Goal: Task Accomplishment & Management: Manage account settings

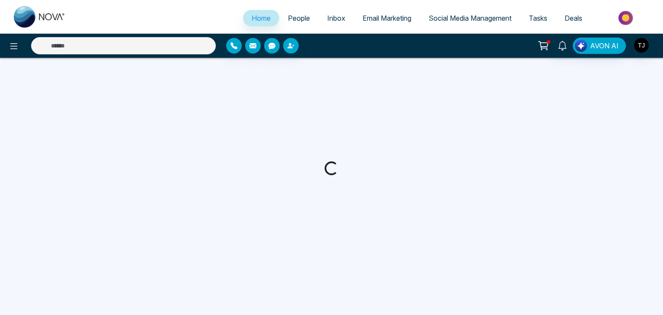
click at [386, 21] on span "Email Marketing" at bounding box center [387, 18] width 49 height 9
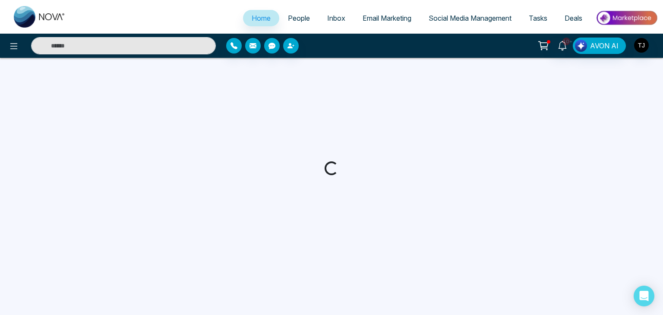
select select "*"
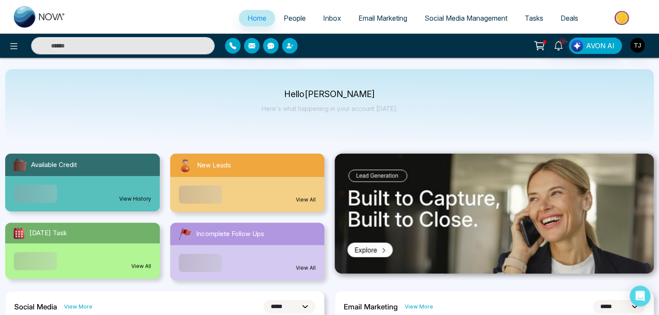
click at [386, 21] on span "Email Marketing" at bounding box center [382, 18] width 49 height 9
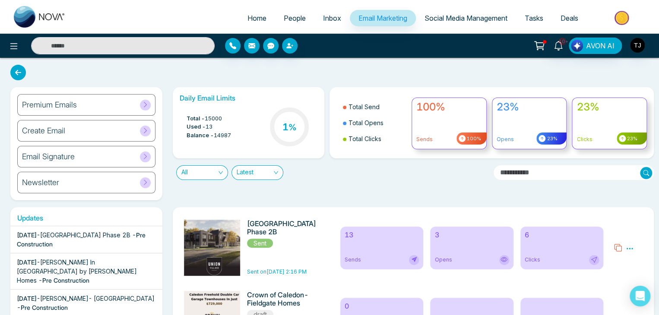
click at [124, 107] on div "Premium Emails" at bounding box center [86, 105] width 138 height 22
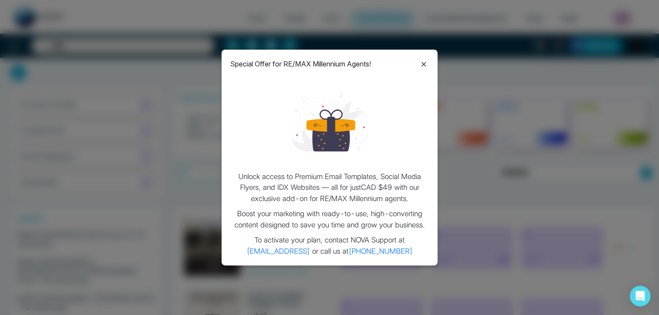
drag, startPoint x: 224, startPoint y: 56, endPoint x: 440, endPoint y: 248, distance: 288.9
click at [433, 256] on div "Special Offer for RE/MAX Millennium Agents! Unlock access to Premium Email Temp…" at bounding box center [329, 158] width 216 height 216
click at [491, 149] on div "Special Offer for RE/MAX Millennium Agents! Unlock access to Premium Email Temp…" at bounding box center [329, 157] width 659 height 315
click at [422, 64] on icon at bounding box center [423, 64] width 5 height 5
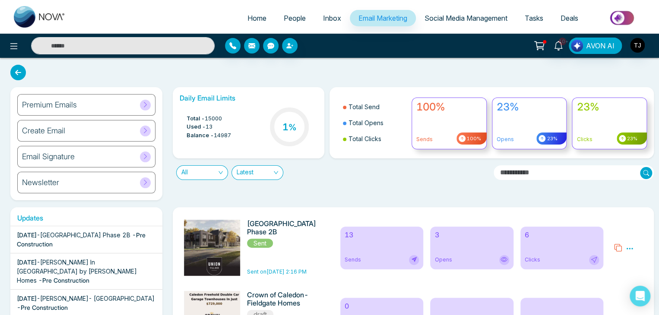
click at [112, 104] on div "Premium Emails" at bounding box center [86, 105] width 138 height 22
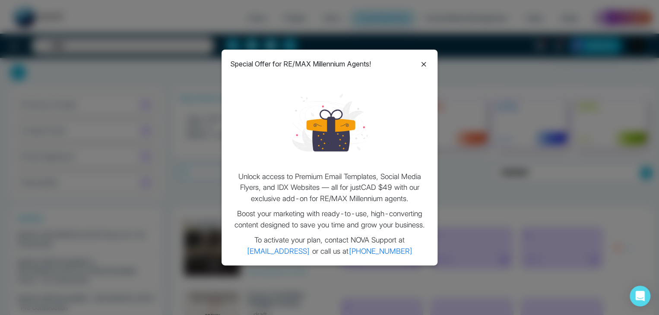
click at [425, 65] on icon at bounding box center [423, 64] width 5 height 5
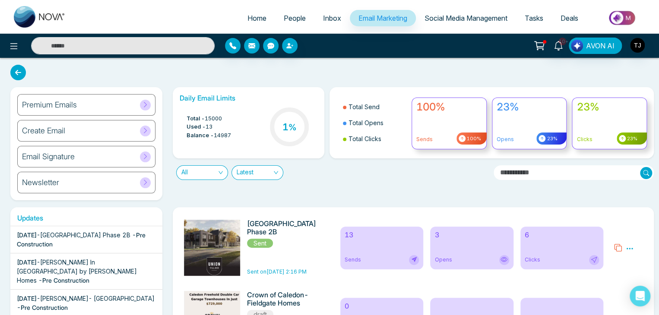
click at [129, 102] on div "Premium Emails" at bounding box center [86, 105] width 138 height 22
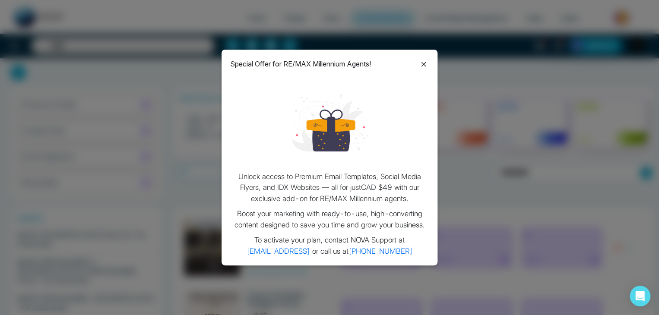
click at [422, 65] on icon at bounding box center [423, 64] width 5 height 5
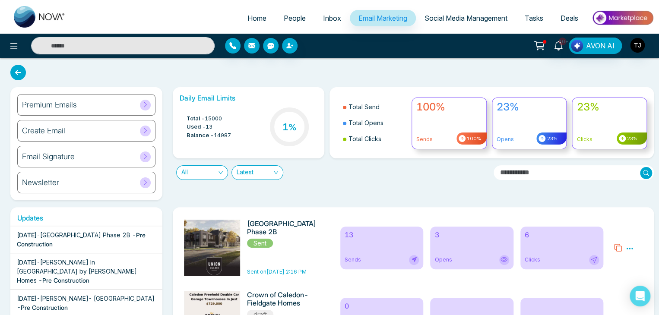
click at [123, 99] on div "Premium Emails" at bounding box center [86, 105] width 138 height 22
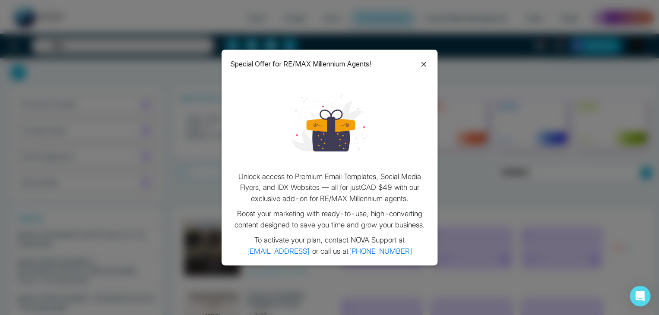
click at [421, 61] on icon at bounding box center [423, 64] width 10 height 10
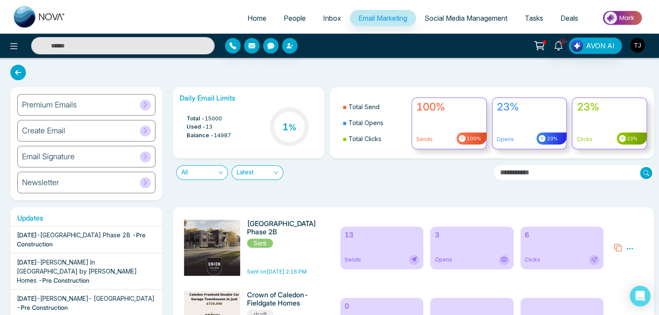
click at [640, 42] on img "button" at bounding box center [637, 45] width 15 height 15
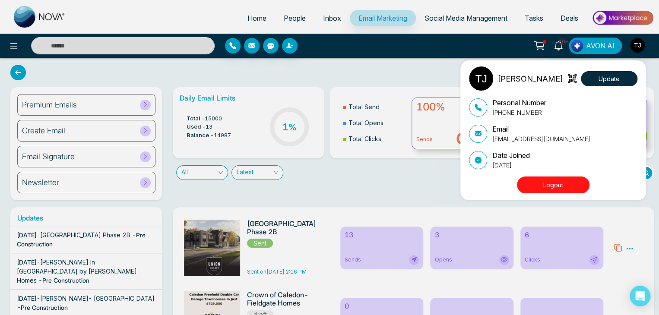
click at [640, 42] on div "[PERSON_NAME] Update Personal Number [PHONE_NUMBER] Email [EMAIL_ADDRESS][DOMAI…" at bounding box center [329, 157] width 659 height 315
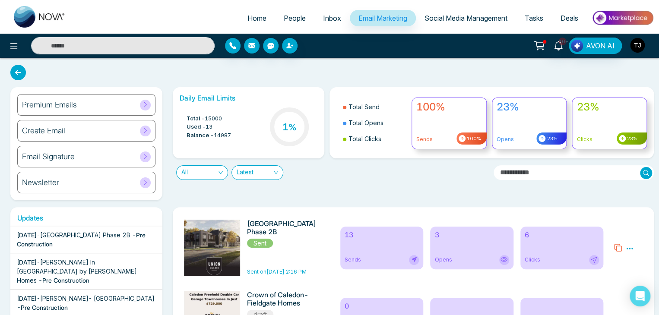
click at [637, 49] on img "button" at bounding box center [637, 45] width 15 height 15
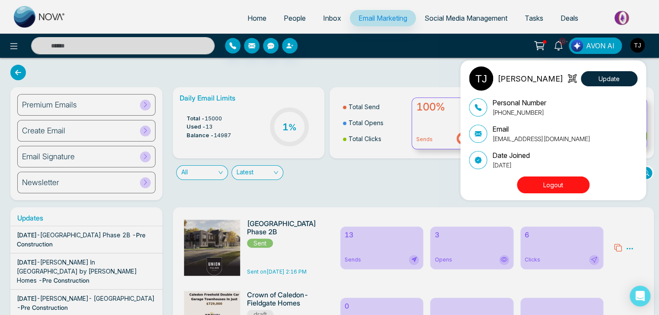
click at [490, 47] on div "[PERSON_NAME] Update Personal Number [PHONE_NUMBER] Email [EMAIL_ADDRESS][DOMAI…" at bounding box center [329, 157] width 659 height 315
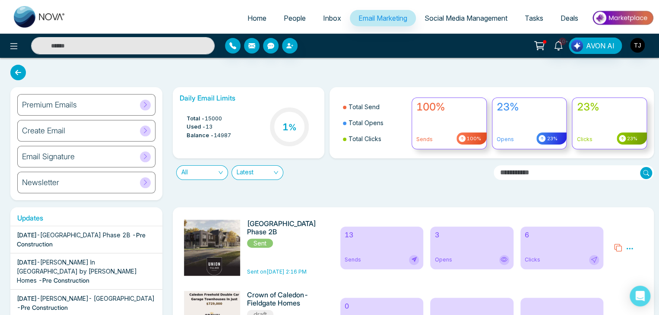
click at [122, 107] on div "Premium Emails" at bounding box center [86, 105] width 138 height 22
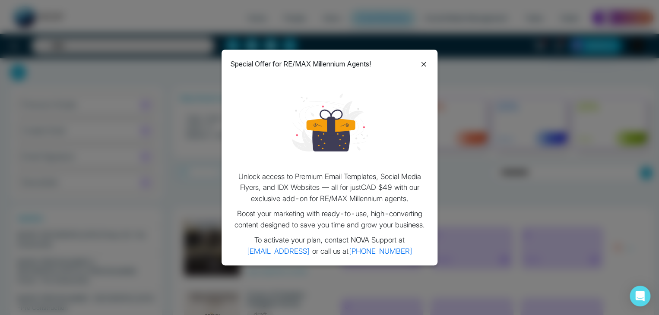
click at [421, 63] on icon at bounding box center [423, 64] width 10 height 10
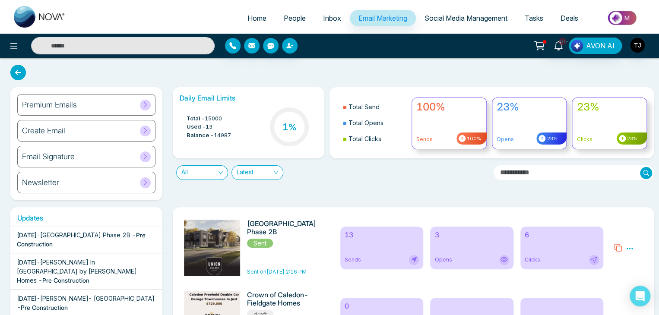
click at [255, 22] on span "Home" at bounding box center [256, 18] width 19 height 9
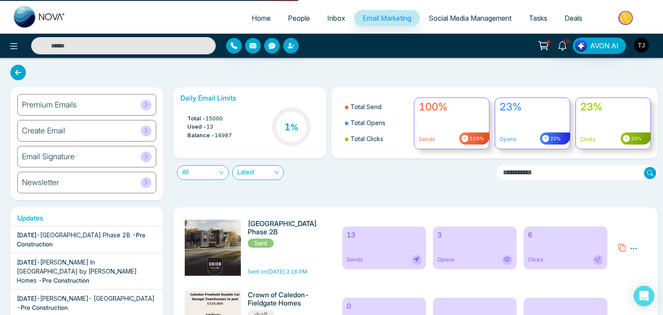
select select "*"
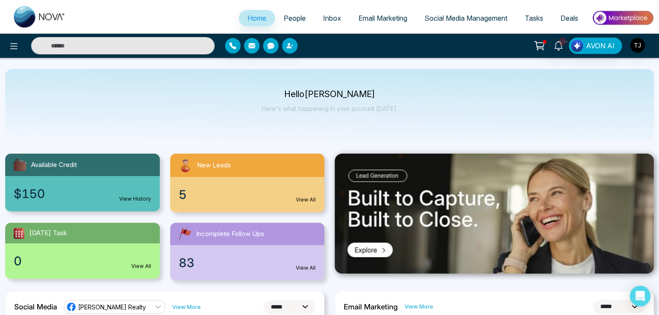
click at [291, 10] on link "People" at bounding box center [294, 18] width 39 height 16
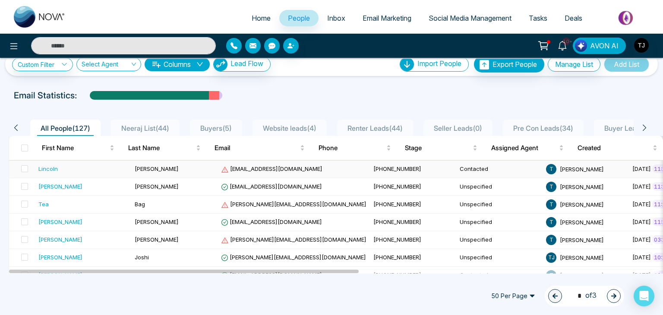
scroll to position [13, 0]
click at [328, 14] on span "Inbox" at bounding box center [336, 18] width 18 height 9
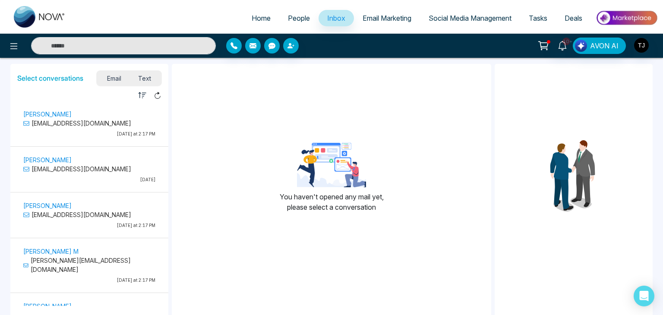
click at [368, 13] on link "Email Marketing" at bounding box center [387, 18] width 66 height 16
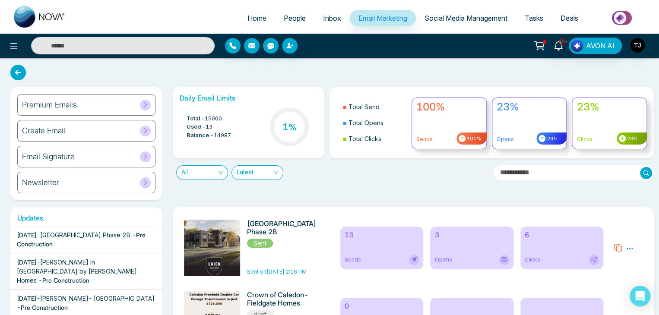
click at [441, 21] on span "Social Media Management" at bounding box center [465, 18] width 83 height 9
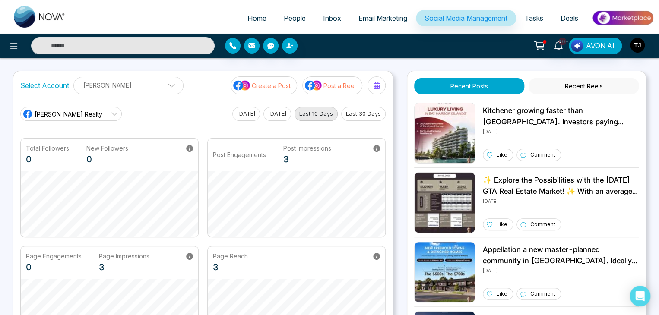
click at [537, 18] on span "Tasks" at bounding box center [533, 18] width 19 height 9
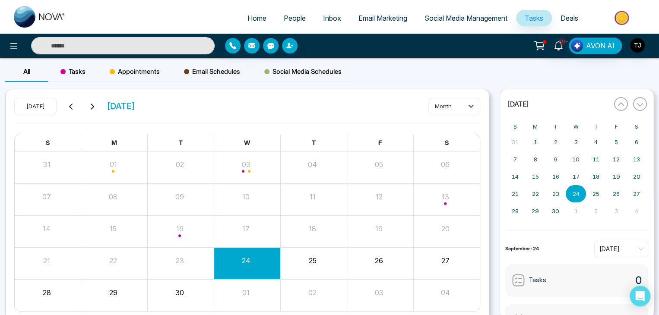
click at [564, 21] on span "Deals" at bounding box center [569, 18] width 18 height 9
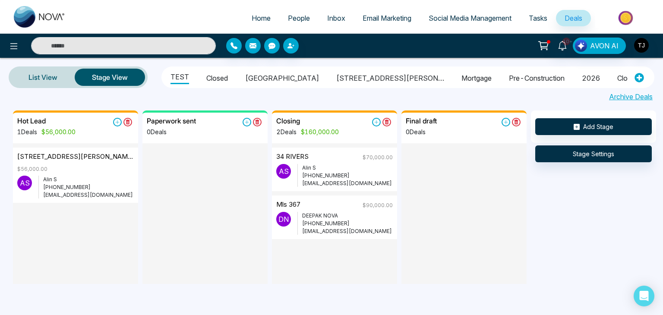
click at [541, 19] on span "Tasks" at bounding box center [538, 18] width 19 height 9
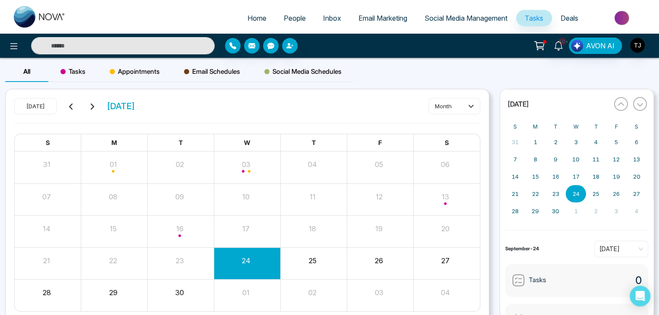
click at [471, 14] on span "Social Media Management" at bounding box center [465, 18] width 83 height 9
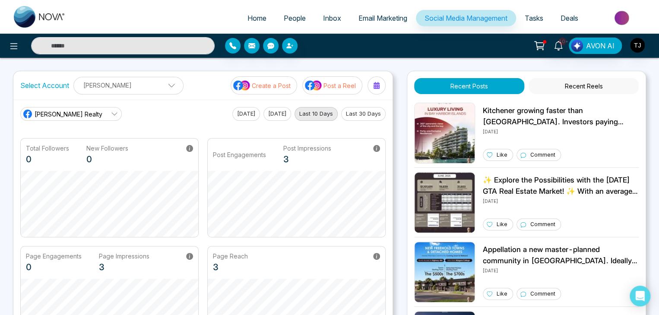
click at [380, 11] on link "Email Marketing" at bounding box center [383, 18] width 66 height 16
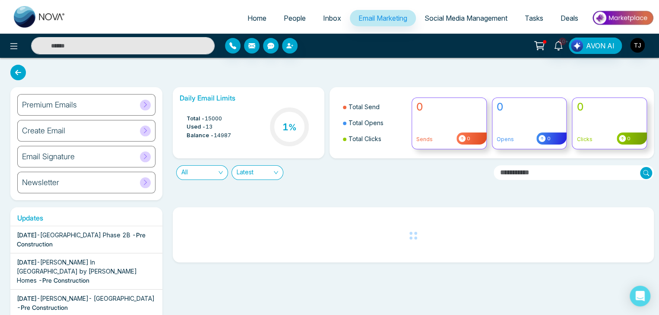
click at [247, 15] on span "Home" at bounding box center [256, 18] width 19 height 9
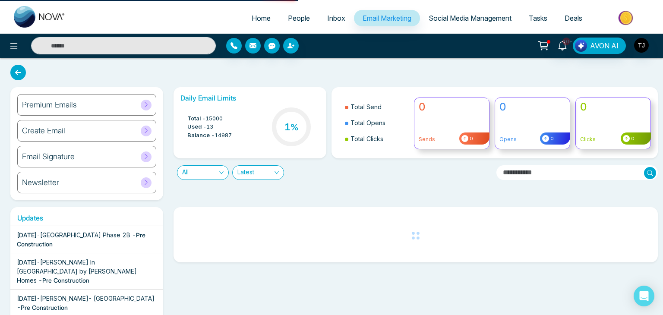
select select "*"
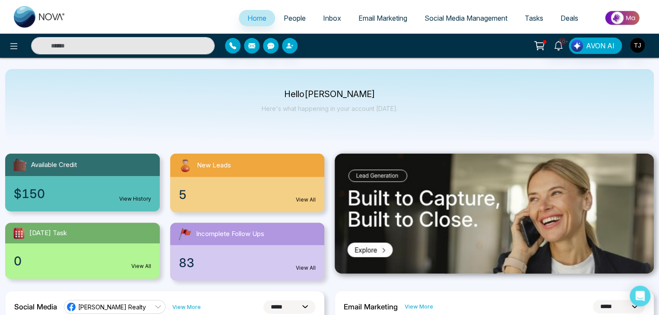
click at [536, 44] on icon at bounding box center [539, 46] width 12 height 12
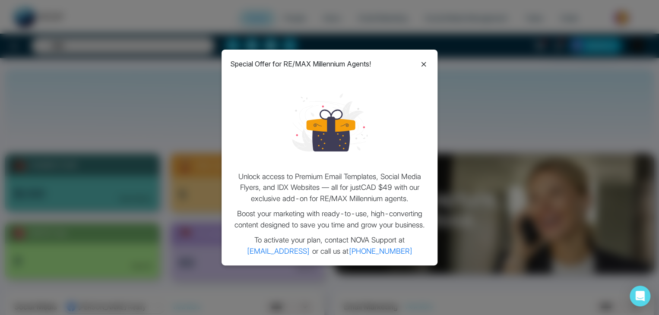
click at [421, 66] on icon at bounding box center [423, 64] width 10 height 10
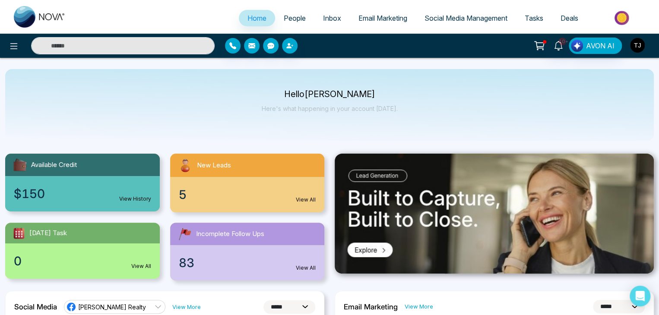
click at [640, 47] on img "button" at bounding box center [637, 45] width 15 height 15
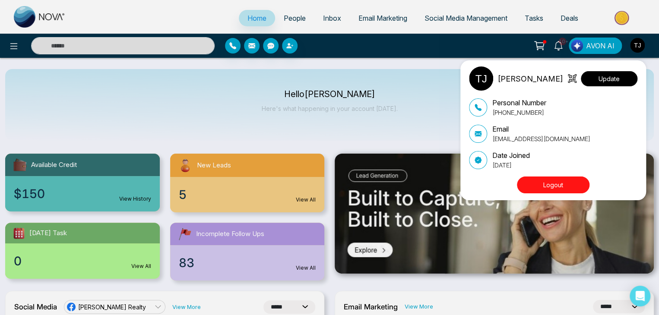
click at [615, 76] on button "Update" at bounding box center [608, 78] width 57 height 15
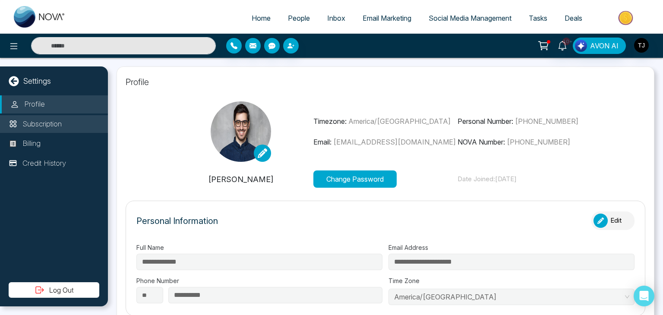
click at [72, 116] on li "Subscription" at bounding box center [54, 124] width 108 height 18
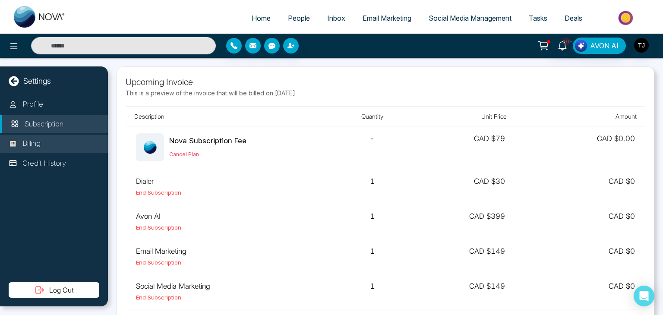
click at [73, 144] on li "Billing" at bounding box center [54, 144] width 108 height 18
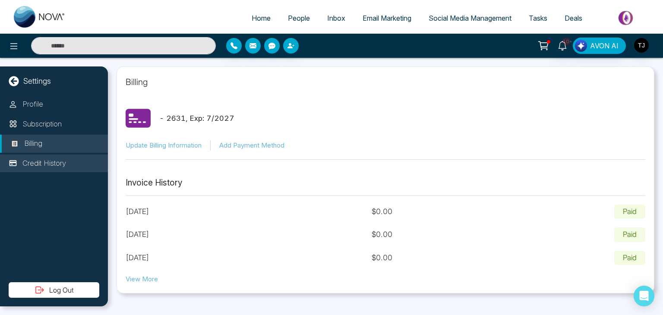
click at [66, 154] on li "Credit History" at bounding box center [54, 163] width 108 height 18
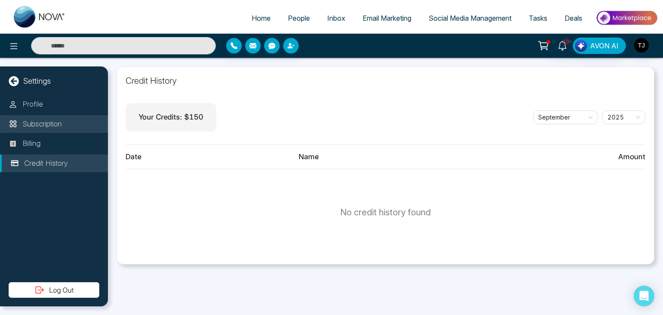
click at [71, 122] on li "Subscription" at bounding box center [54, 124] width 108 height 18
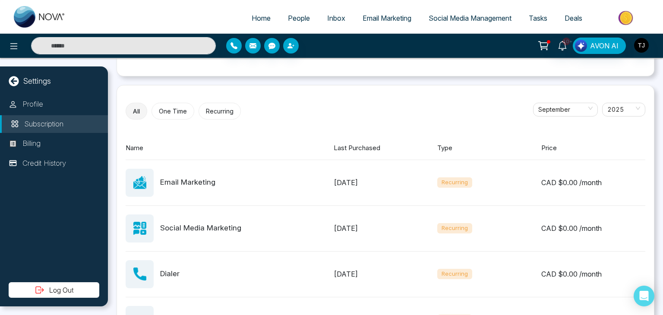
scroll to position [293, 0]
click at [224, 104] on button "Recurring" at bounding box center [220, 111] width 42 height 17
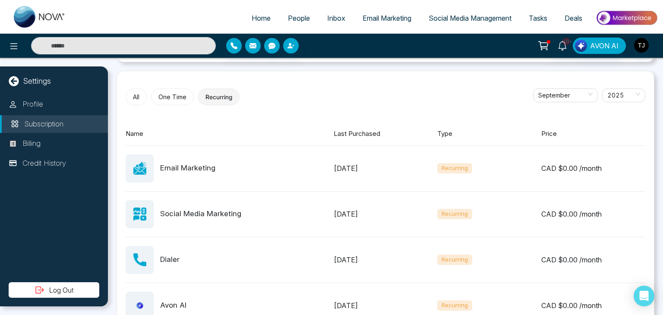
scroll to position [302, 0]
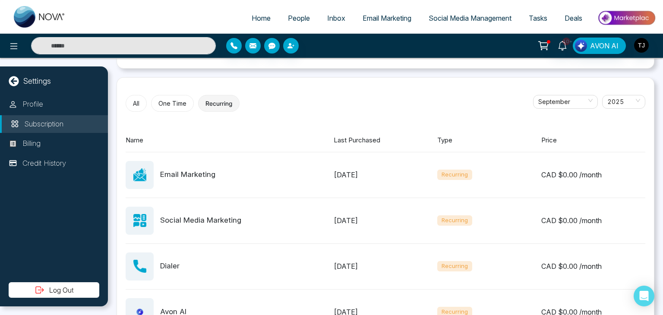
click at [156, 99] on button "One Time" at bounding box center [172, 103] width 43 height 17
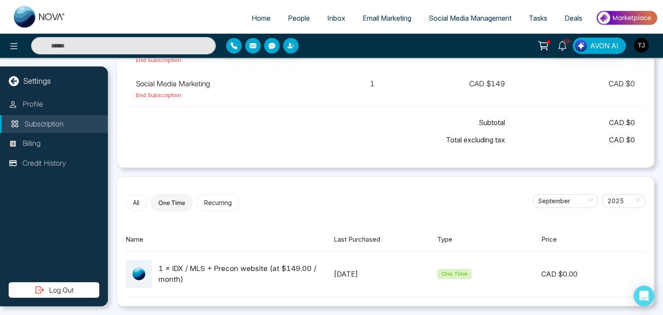
scroll to position [201, 0]
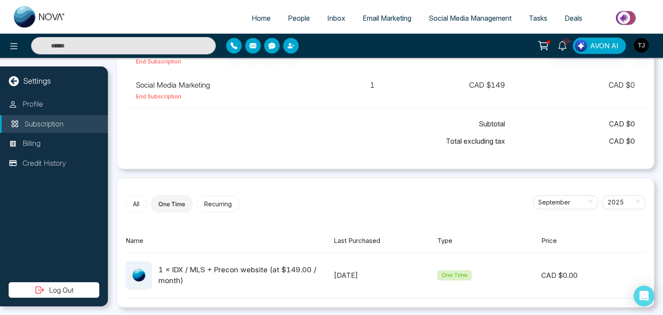
click at [132, 200] on button "All" at bounding box center [136, 203] width 21 height 17
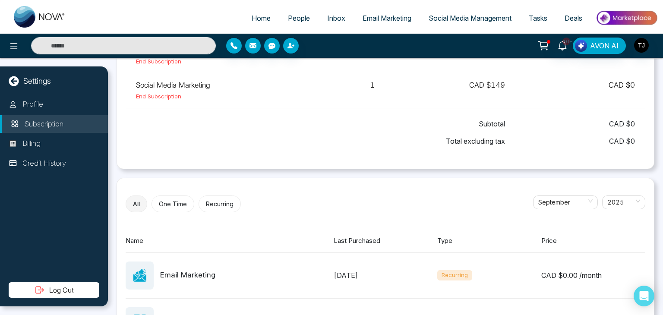
scroll to position [384, 0]
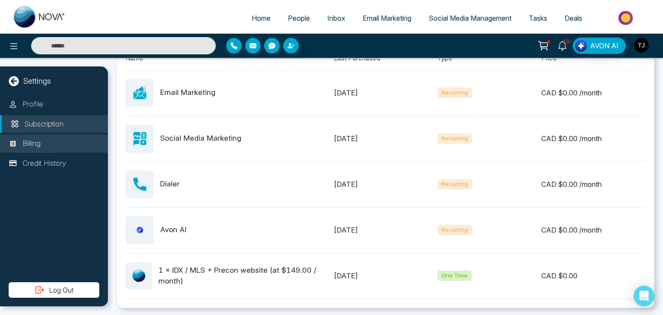
click at [55, 139] on li "Billing" at bounding box center [54, 144] width 108 height 18
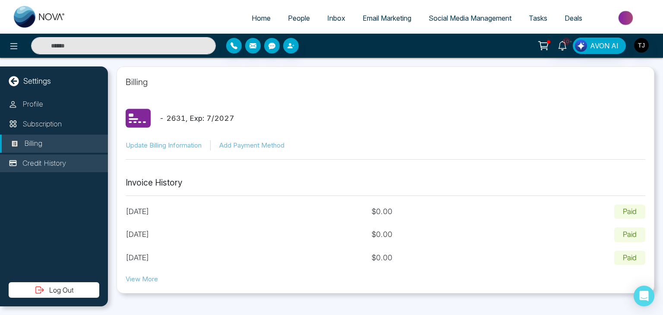
click at [54, 163] on p "Credit History" at bounding box center [44, 163] width 44 height 11
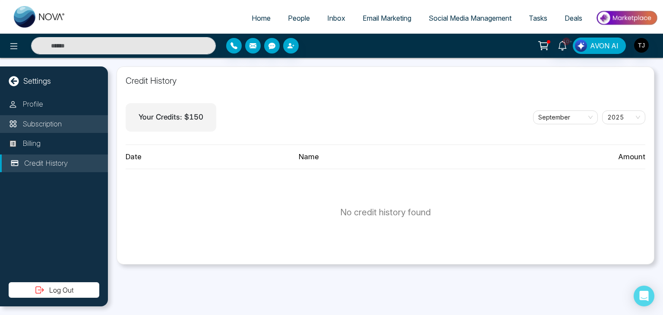
click at [63, 129] on li "Subscription" at bounding box center [54, 124] width 108 height 18
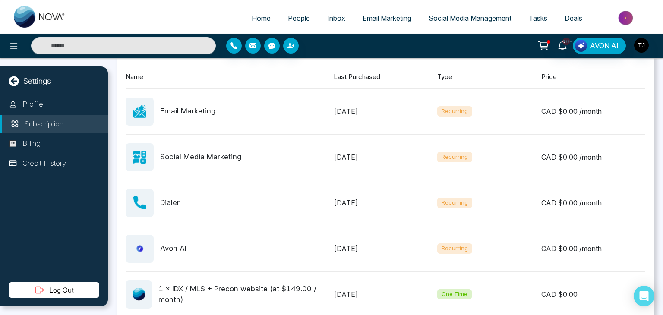
scroll to position [384, 0]
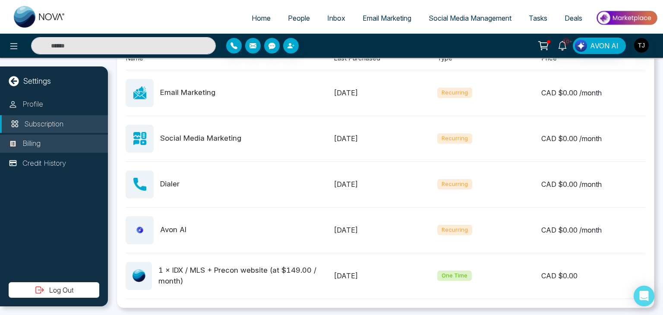
click at [64, 136] on li "Billing" at bounding box center [54, 144] width 108 height 18
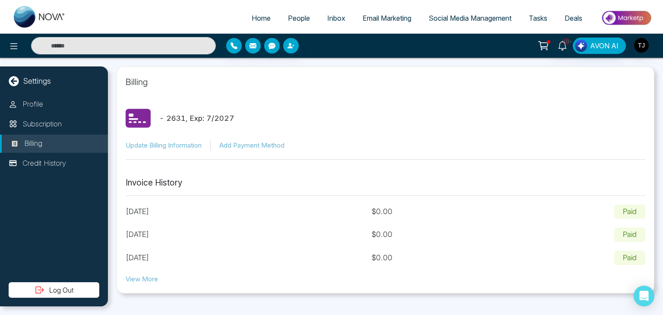
click at [60, 153] on div "Profile Subscription Billing Credit History" at bounding box center [54, 188] width 108 height 187
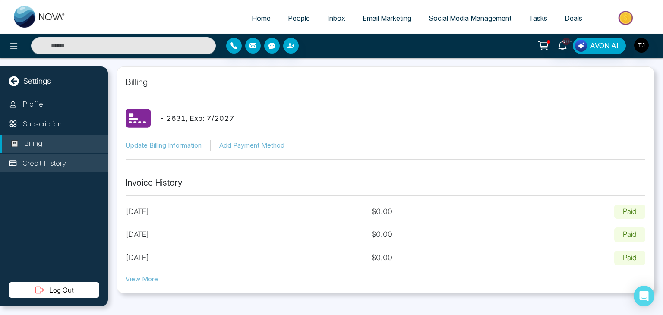
click at [60, 158] on p "Credit History" at bounding box center [44, 163] width 44 height 11
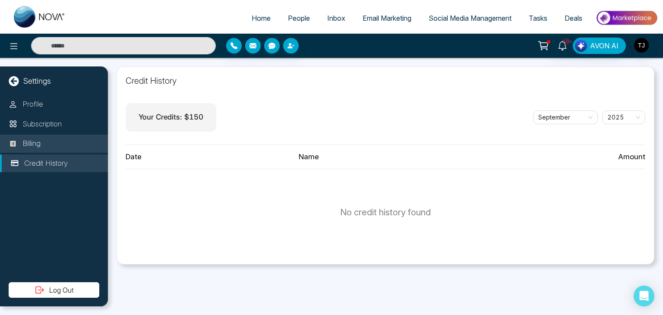
click at [60, 143] on li "Billing" at bounding box center [54, 144] width 108 height 18
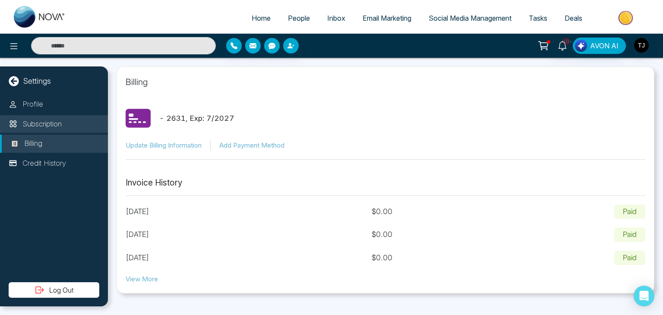
click at [59, 128] on p "Subscription" at bounding box center [41, 124] width 39 height 11
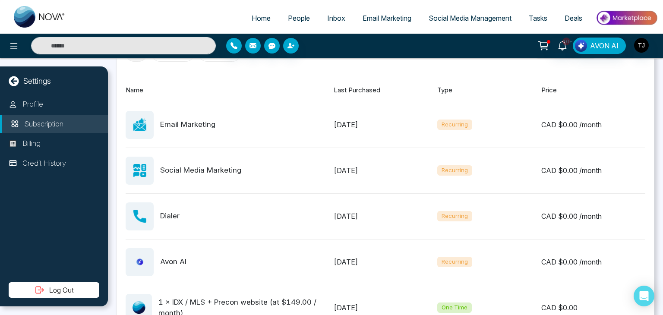
scroll to position [384, 0]
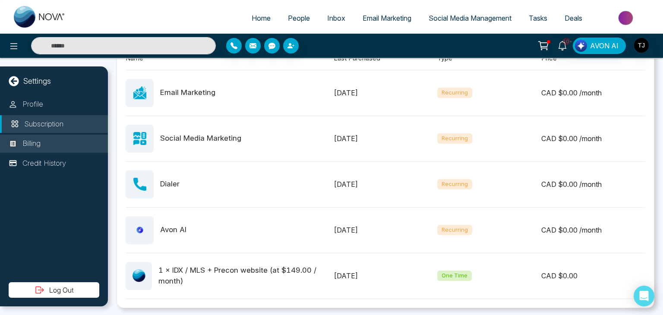
click at [31, 139] on p "Billing" at bounding box center [31, 143] width 18 height 11
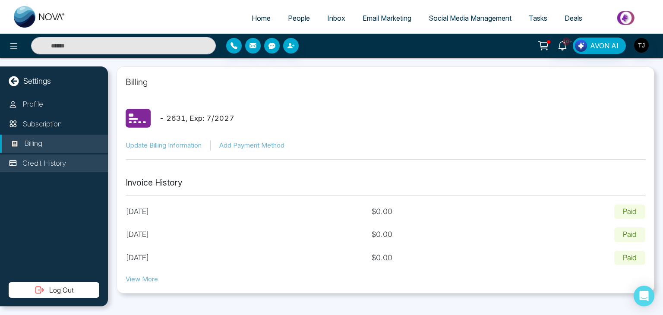
click at [31, 154] on li "Credit History" at bounding box center [54, 163] width 108 height 18
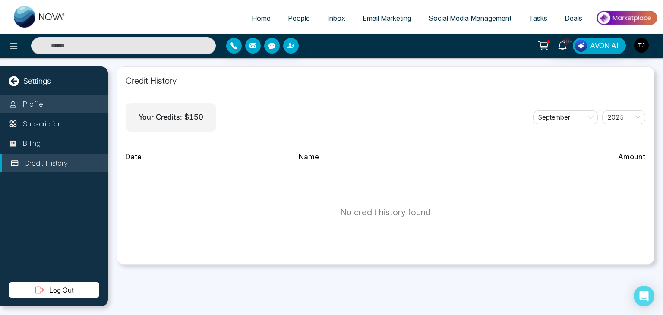
click at [39, 104] on p "Profile" at bounding box center [32, 104] width 21 height 11
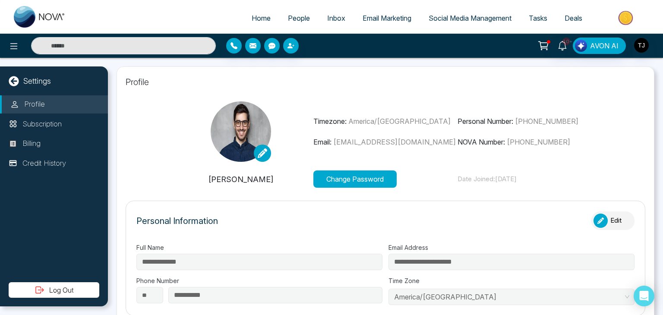
click at [17, 81] on icon at bounding box center [14, 81] width 10 height 10
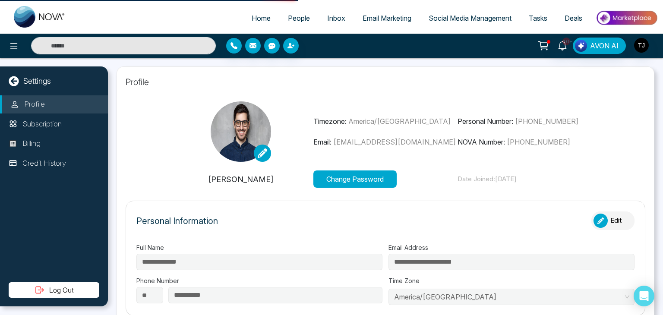
select select "*"
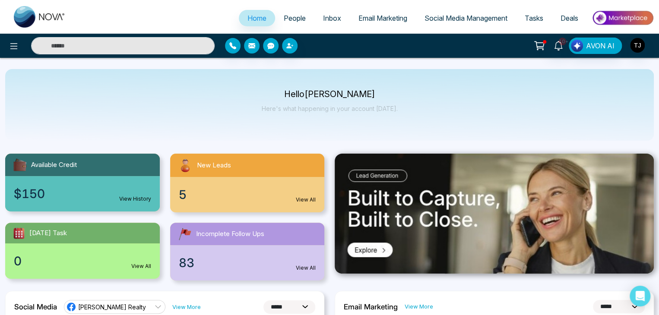
click at [2, 44] on div at bounding box center [110, 45] width 220 height 17
click at [6, 44] on button at bounding box center [13, 45] width 17 height 17
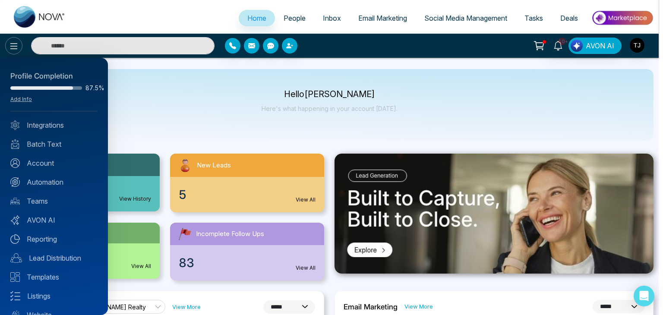
click at [6, 44] on div at bounding box center [331, 157] width 663 height 315
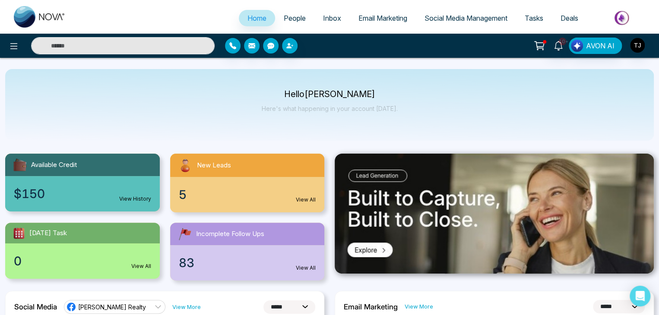
click at [289, 22] on span "People" at bounding box center [295, 18] width 22 height 9
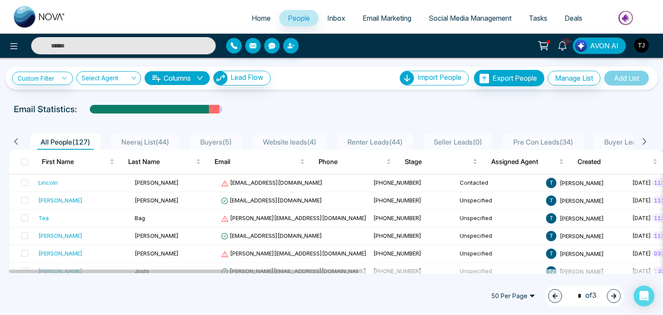
click at [252, 15] on span "Home" at bounding box center [261, 18] width 19 height 9
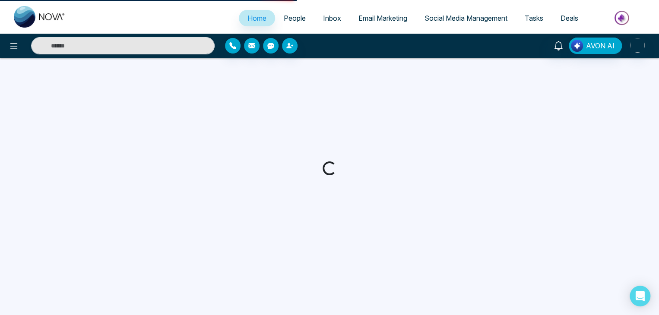
select select "*"
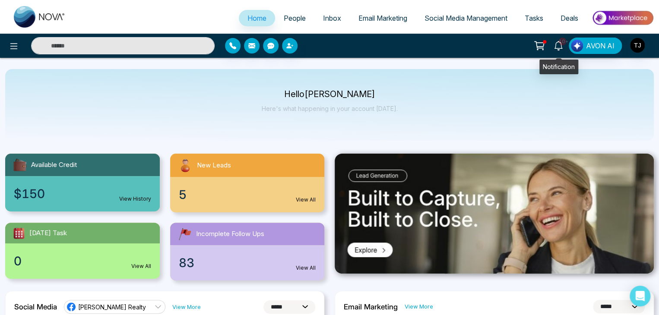
click at [554, 47] on icon at bounding box center [557, 45] width 9 height 9
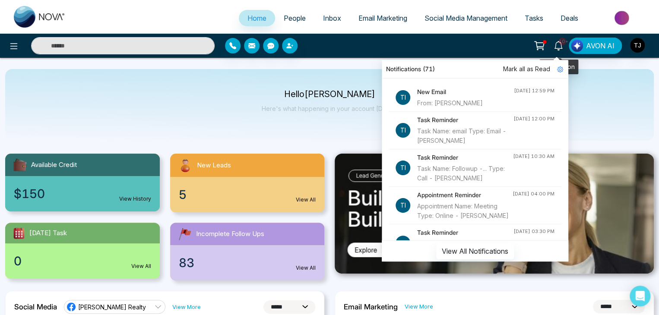
click at [554, 47] on icon at bounding box center [557, 45] width 9 height 9
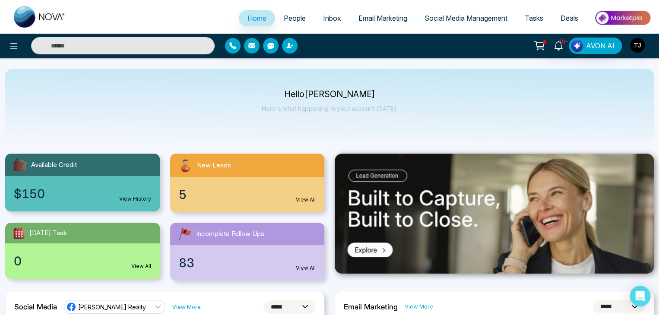
click at [4, 45] on div at bounding box center [110, 45] width 220 height 17
click at [9, 44] on icon at bounding box center [14, 46] width 10 height 10
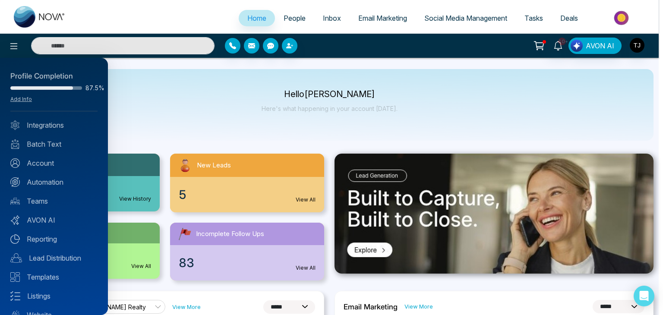
click at [180, 88] on div at bounding box center [331, 157] width 663 height 315
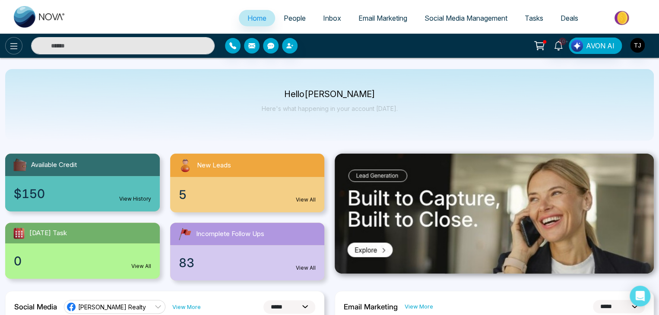
click at [12, 44] on icon at bounding box center [14, 46] width 10 height 10
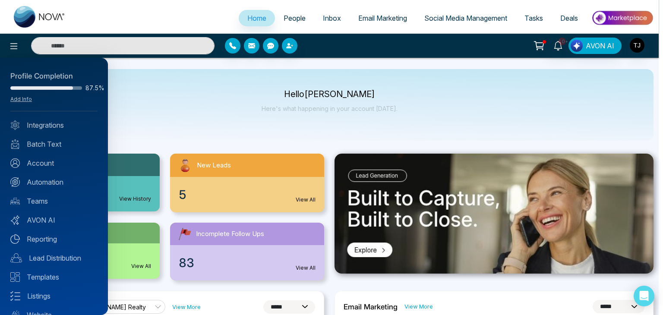
click at [159, 127] on div at bounding box center [331, 157] width 663 height 315
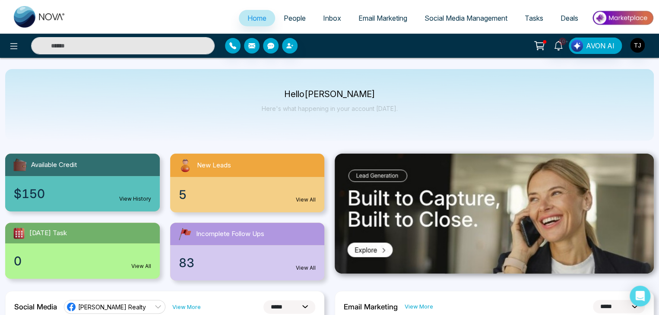
click at [292, 13] on link "People" at bounding box center [294, 18] width 39 height 16
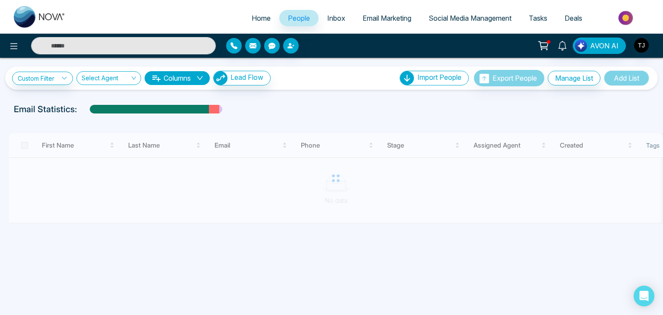
click at [332, 13] on link "Inbox" at bounding box center [335, 18] width 35 height 16
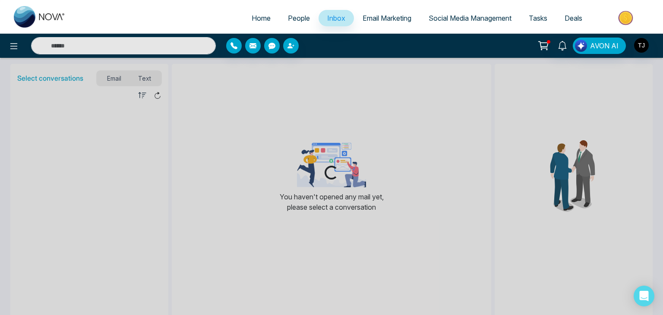
click at [369, 13] on link "Email Marketing" at bounding box center [387, 18] width 66 height 16
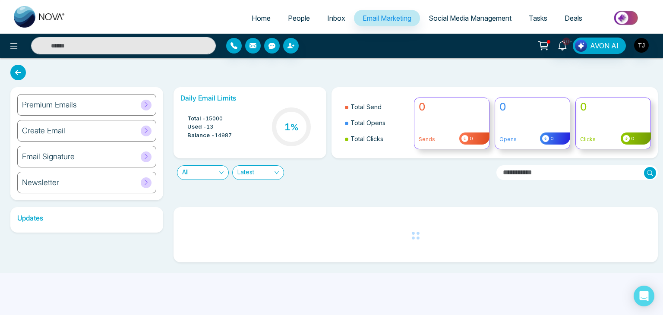
click at [259, 17] on span "Home" at bounding box center [261, 18] width 19 height 9
select select "*"
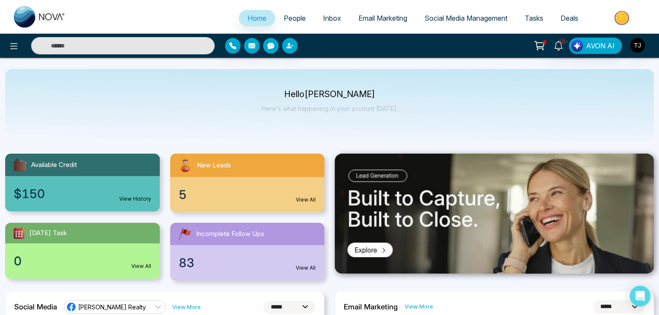
click at [387, 12] on link "Email Marketing" at bounding box center [383, 18] width 66 height 16
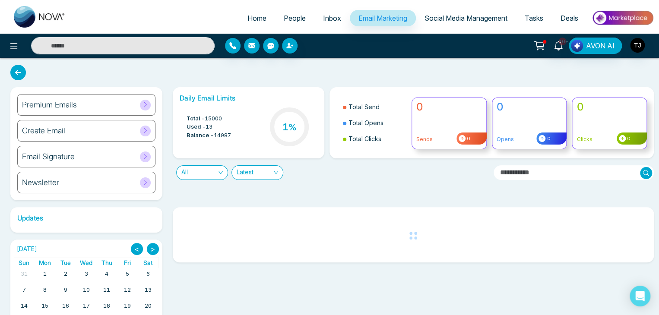
click at [127, 102] on div "Premium Emails" at bounding box center [86, 105] width 138 height 22
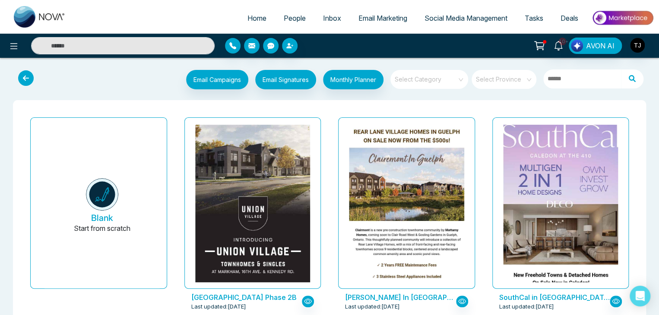
click at [29, 77] on icon at bounding box center [26, 78] width 16 height 16
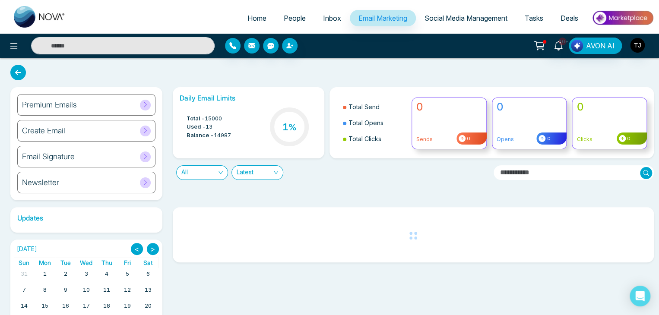
click at [541, 47] on icon at bounding box center [539, 45] width 7 height 4
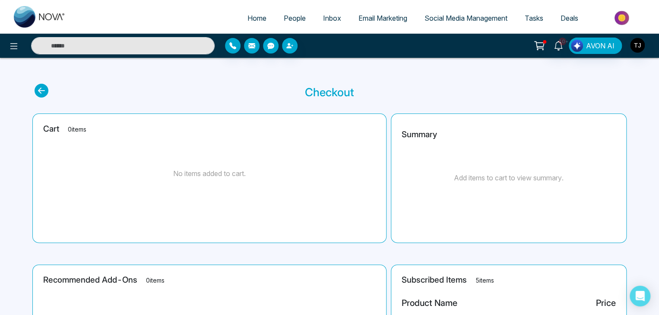
click at [45, 88] on icon at bounding box center [42, 91] width 14 height 14
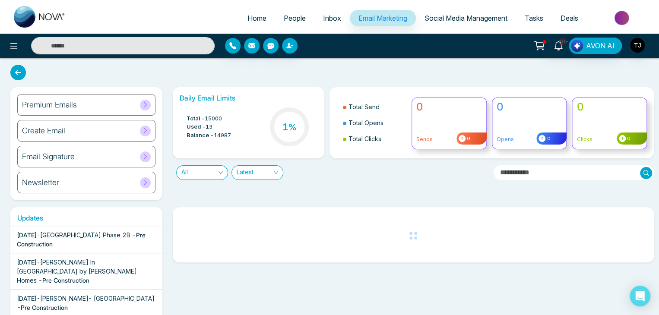
click at [82, 179] on div "Newsletter" at bounding box center [86, 183] width 138 height 22
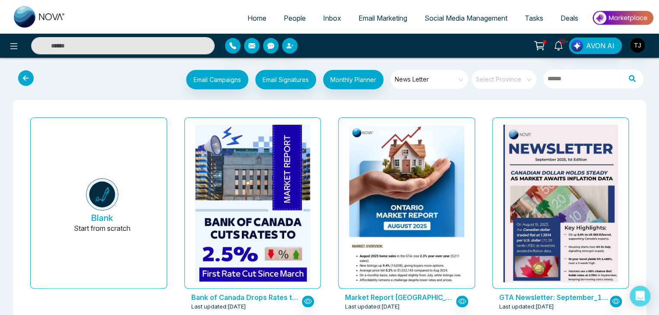
click at [28, 82] on icon at bounding box center [26, 78] width 16 height 16
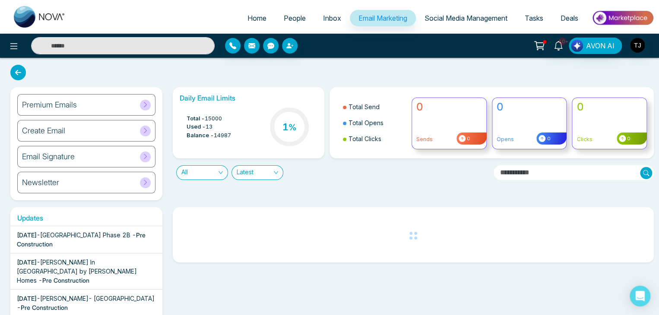
click at [546, 47] on button at bounding box center [538, 46] width 17 height 16
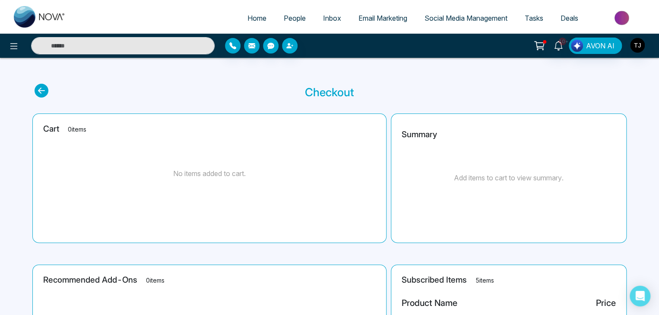
click at [252, 14] on span "Home" at bounding box center [256, 18] width 19 height 9
select select "*"
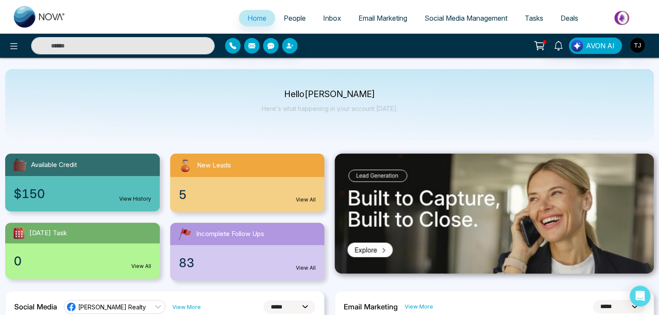
click at [381, 16] on span "Email Marketing" at bounding box center [382, 18] width 49 height 9
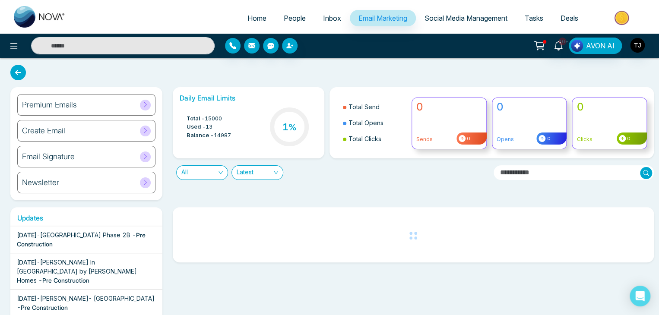
click at [262, 19] on link "Home" at bounding box center [257, 18] width 36 height 16
select select "*"
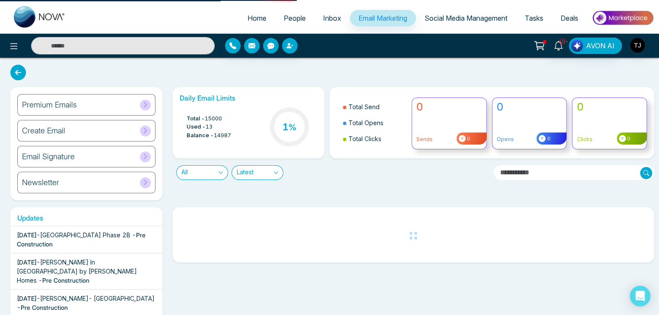
select select "*"
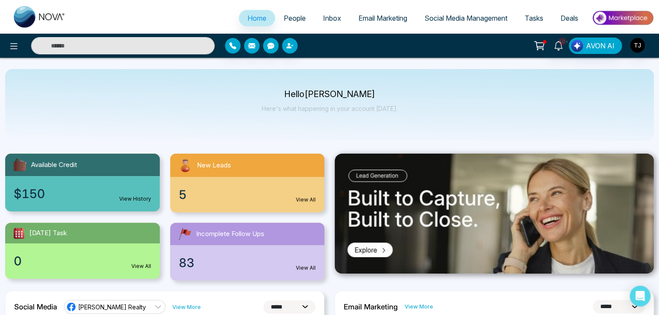
click at [392, 111] on p "Here's what happening in your account [DATE]." at bounding box center [330, 108] width 136 height 7
click at [404, 96] on div "Hello [PERSON_NAME] Here's what happening in your account [DATE]." at bounding box center [329, 105] width 648 height 72
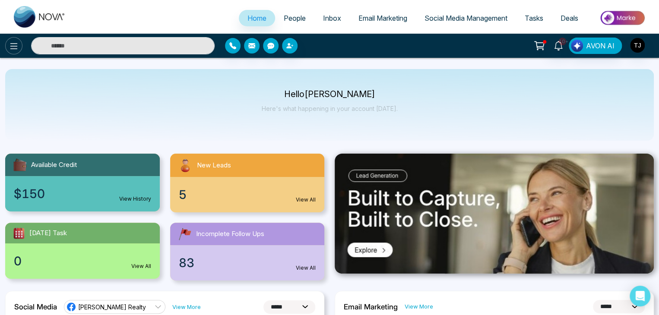
click at [16, 50] on icon at bounding box center [14, 46] width 10 height 10
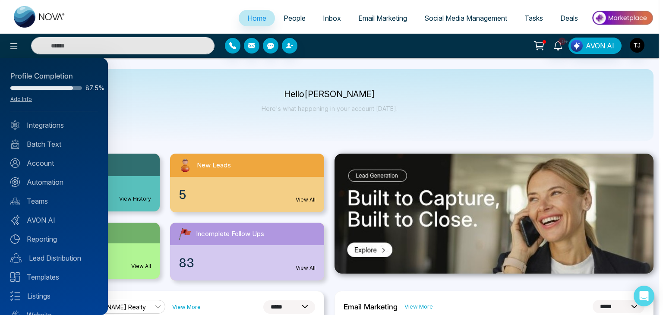
click at [278, 102] on div at bounding box center [331, 157] width 663 height 315
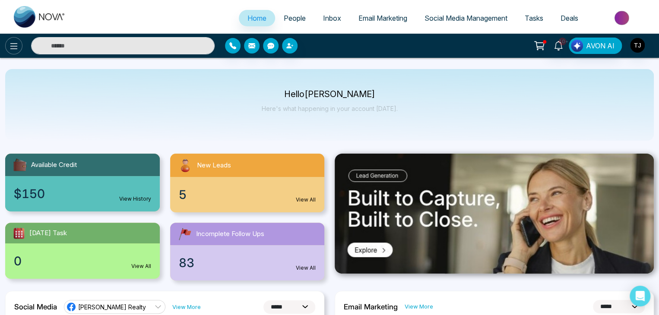
click at [16, 44] on icon at bounding box center [14, 46] width 10 height 10
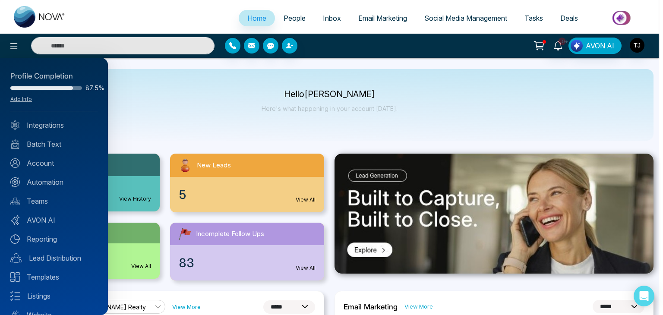
click at [269, 144] on div at bounding box center [331, 157] width 663 height 315
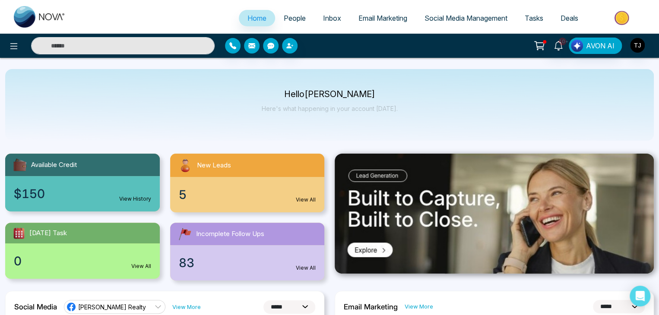
click at [294, 19] on span "People" at bounding box center [295, 18] width 22 height 9
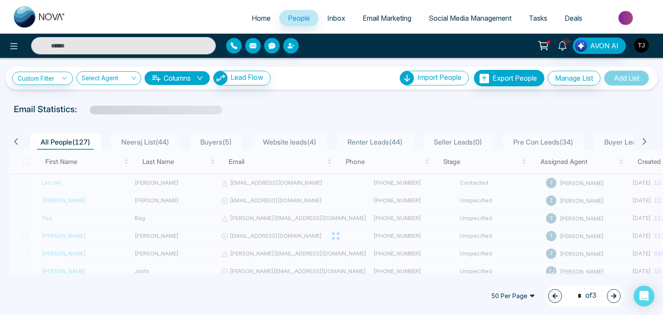
click at [641, 49] on img "button" at bounding box center [641, 45] width 15 height 15
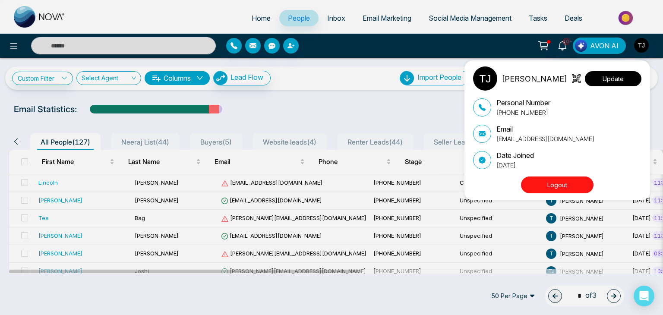
click at [614, 83] on button "Update" at bounding box center [613, 78] width 57 height 15
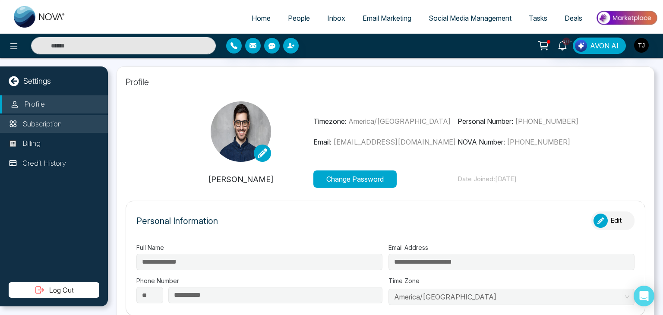
click at [58, 129] on p "Subscription" at bounding box center [41, 124] width 39 height 11
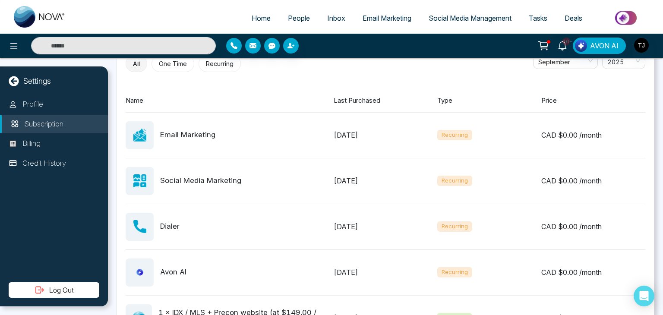
scroll to position [384, 0]
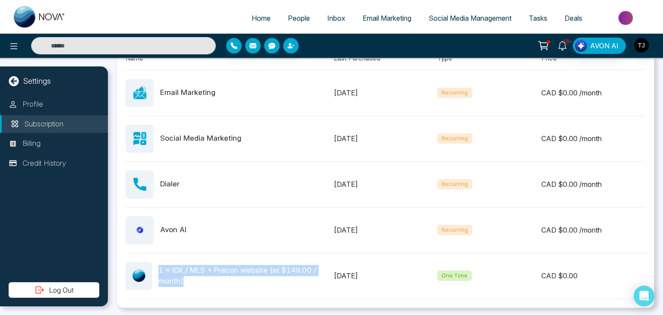
drag, startPoint x: 208, startPoint y: 279, endPoint x: 157, endPoint y: 262, distance: 54.0
click at [157, 262] on div "1 × IDX / MLS + Precon website (at $149.00 / month)" at bounding box center [230, 276] width 208 height 28
click at [188, 281] on div "1 × IDX / MLS + Precon website (at $149.00 / month)" at bounding box center [245, 276] width 175 height 22
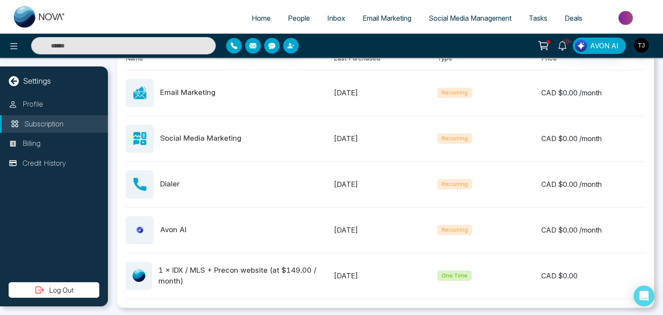
drag, startPoint x: 432, startPoint y: 273, endPoint x: 477, endPoint y: 272, distance: 45.8
click at [477, 272] on div "1 × IDX / MLS + Precon website (at $149.00 / month) [DATE] One Time CAD $ 0.00" at bounding box center [386, 276] width 520 height 46
click at [477, 272] on div "One Time" at bounding box center [489, 276] width 104 height 10
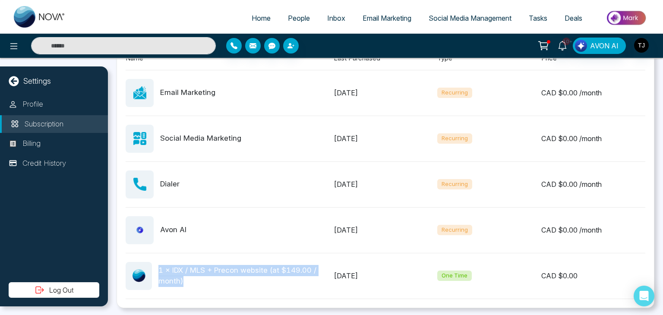
drag, startPoint x: 158, startPoint y: 270, endPoint x: 192, endPoint y: 280, distance: 35.6
click at [192, 280] on div "1 × IDX / MLS + Precon website (at $149.00 / month)" at bounding box center [230, 276] width 208 height 28
click at [192, 280] on div "1 × IDX / MLS + Precon website (at $149.00 / month)" at bounding box center [245, 276] width 175 height 22
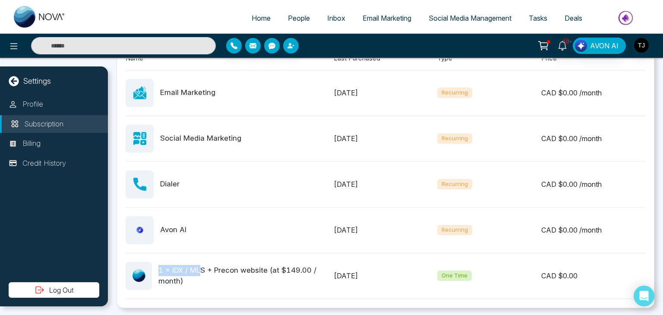
drag, startPoint x: 158, startPoint y: 267, endPoint x: 200, endPoint y: 274, distance: 42.4
click at [200, 274] on div "1 × IDX / MLS + Precon website (at $149.00 / month)" at bounding box center [245, 276] width 175 height 22
click at [180, 278] on div "1 × IDX / MLS + Precon website (at $149.00 / month)" at bounding box center [245, 276] width 175 height 22
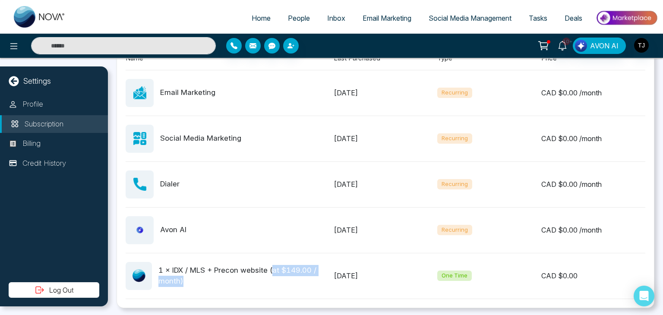
drag, startPoint x: 272, startPoint y: 268, endPoint x: 300, endPoint y: 282, distance: 31.5
click at [300, 282] on div "1 × IDX / MLS + Precon website (at $149.00 / month)" at bounding box center [245, 276] width 175 height 22
drag, startPoint x: 300, startPoint y: 282, endPoint x: 281, endPoint y: 284, distance: 18.6
click at [281, 284] on div "1 × IDX / MLS + Precon website (at $149.00 / month)" at bounding box center [245, 276] width 175 height 22
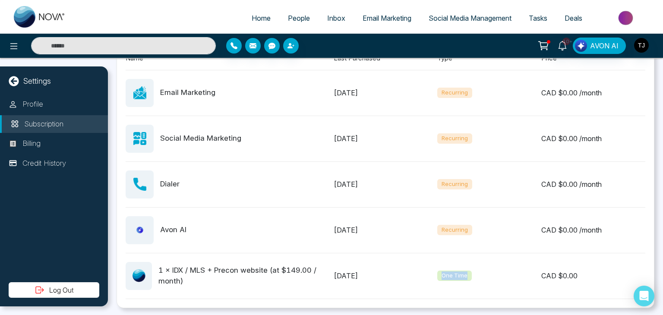
drag, startPoint x: 436, startPoint y: 274, endPoint x: 464, endPoint y: 278, distance: 28.4
click at [464, 278] on span "One Time" at bounding box center [454, 276] width 35 height 10
click at [474, 278] on div "One Time" at bounding box center [489, 276] width 104 height 10
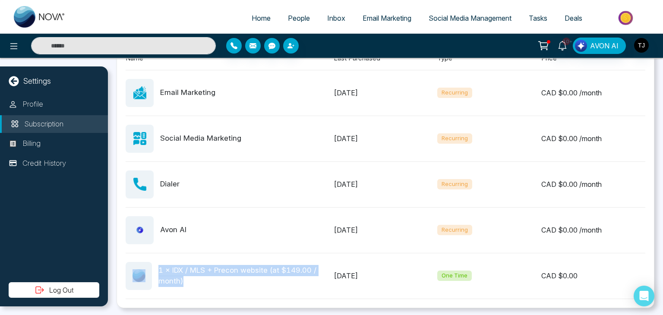
drag, startPoint x: 185, startPoint y: 275, endPoint x: 155, endPoint y: 269, distance: 30.7
click at [155, 269] on div "1 × IDX / MLS + Precon website (at $149.00 / month)" at bounding box center [230, 276] width 208 height 28
click at [167, 276] on div "1 × IDX / MLS + Precon website (at $149.00 / month)" at bounding box center [245, 276] width 175 height 22
drag, startPoint x: 184, startPoint y: 280, endPoint x: 159, endPoint y: 266, distance: 29.0
click at [159, 266] on div "1 × IDX / MLS + Precon website (at $149.00 / month)" at bounding box center [245, 276] width 175 height 22
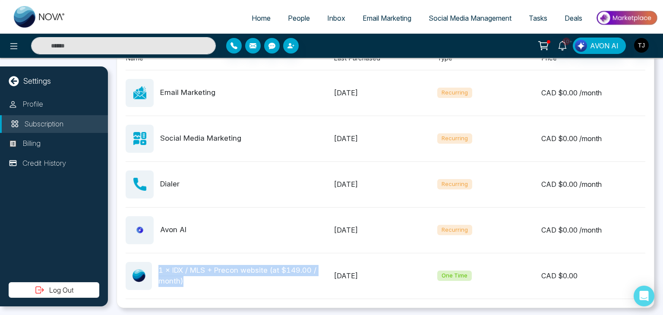
click at [181, 277] on div "1 × IDX / MLS + Precon website (at $149.00 / month)" at bounding box center [245, 276] width 175 height 22
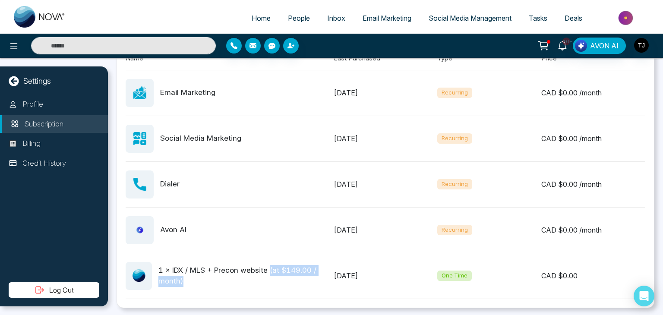
drag, startPoint x: 182, startPoint y: 281, endPoint x: 268, endPoint y: 271, distance: 86.4
click at [268, 271] on div "1 × IDX / MLS + Precon website (at $149.00 / month)" at bounding box center [245, 276] width 175 height 22
click at [271, 285] on div "1 × IDX / MLS + Precon website (at $149.00 / month)" at bounding box center [230, 276] width 208 height 28
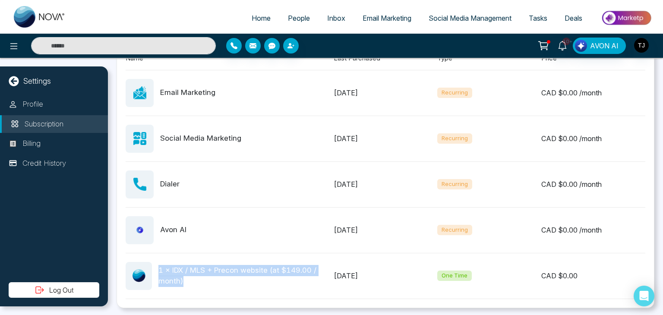
drag, startPoint x: 189, startPoint y: 277, endPoint x: 157, endPoint y: 265, distance: 34.7
click at [157, 265] on div "1 × IDX / MLS + Precon website (at $149.00 / month)" at bounding box center [230, 276] width 208 height 28
click at [178, 277] on div "1 × IDX / MLS + Precon website (at $149.00 / month)" at bounding box center [245, 276] width 175 height 22
drag, startPoint x: 187, startPoint y: 281, endPoint x: 159, endPoint y: 263, distance: 33.5
click at [159, 265] on div "1 × IDX / MLS + Precon website (at $149.00 / month)" at bounding box center [245, 276] width 175 height 22
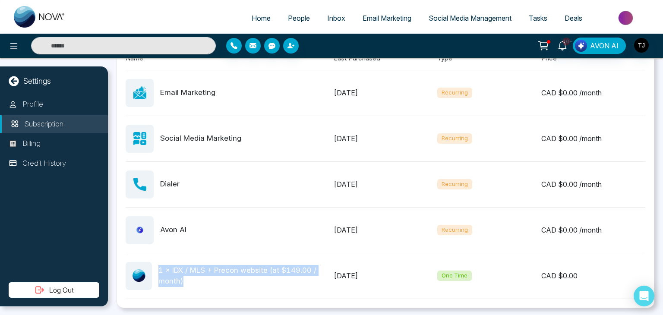
click at [189, 286] on div "1 × IDX / MLS + Precon website (at $149.00 / month)" at bounding box center [230, 276] width 208 height 28
drag, startPoint x: 268, startPoint y: 268, endPoint x: 311, endPoint y: 277, distance: 43.1
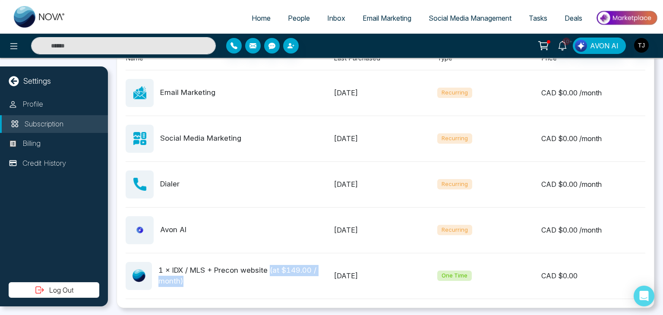
click at [311, 277] on div "1 × IDX / MLS + Precon website (at $149.00 / month)" at bounding box center [245, 276] width 175 height 22
drag, startPoint x: 271, startPoint y: 267, endPoint x: 310, endPoint y: 279, distance: 40.7
click at [310, 279] on div "1 × IDX / MLS + Precon website (at $149.00 / month)" at bounding box center [245, 276] width 175 height 22
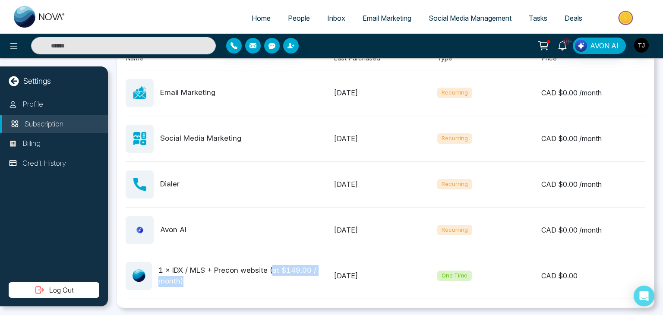
drag, startPoint x: 431, startPoint y: 277, endPoint x: 494, endPoint y: 271, distance: 62.8
click at [494, 271] on div "1 × IDX / MLS + Precon website (at $149.00 / month) [DATE] One Time CAD $ 0.00" at bounding box center [386, 276] width 520 height 46
click at [494, 271] on div "One Time" at bounding box center [489, 276] width 104 height 10
click at [639, 50] on img "button" at bounding box center [641, 45] width 15 height 15
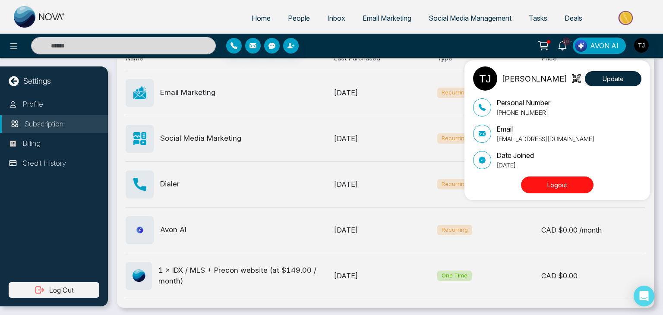
click at [639, 50] on div "[PERSON_NAME] Update Personal Number [PHONE_NUMBER] Email [EMAIL_ADDRESS][DOMAI…" at bounding box center [331, 157] width 663 height 315
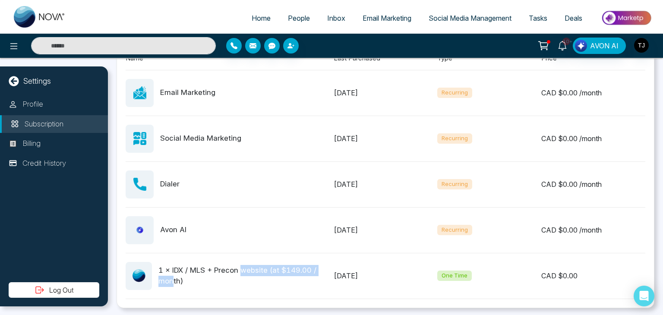
drag, startPoint x: 172, startPoint y: 274, endPoint x: 242, endPoint y: 272, distance: 69.5
click at [242, 272] on div "1 × IDX / MLS + Precon website (at $149.00 / month)" at bounding box center [245, 276] width 175 height 22
click at [240, 283] on div "1 × IDX / MLS + Precon website (at $149.00 / month)" at bounding box center [245, 276] width 175 height 22
drag, startPoint x: 270, startPoint y: 271, endPoint x: 312, endPoint y: 274, distance: 42.0
click at [312, 274] on div "1 × IDX / MLS + Precon website (at $149.00 / month)" at bounding box center [245, 276] width 175 height 22
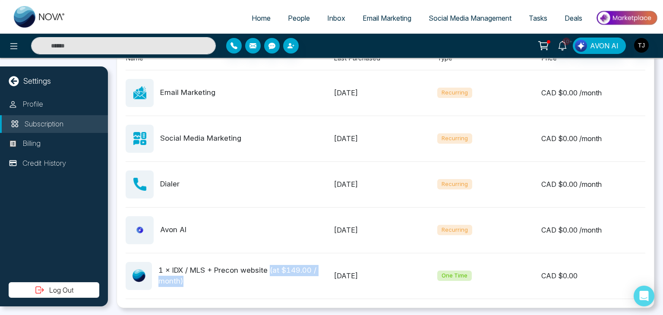
click at [312, 274] on div "1 × IDX / MLS + Precon website (at $149.00 / month)" at bounding box center [245, 276] width 175 height 22
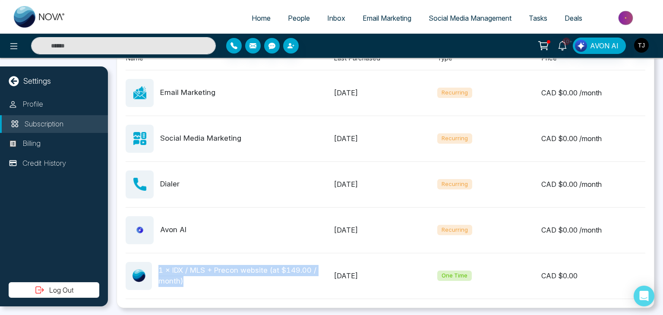
drag, startPoint x: 212, startPoint y: 282, endPoint x: 155, endPoint y: 271, distance: 57.7
click at [155, 271] on div "1 × IDX / MLS + Precon website (at $149.00 / month)" at bounding box center [230, 276] width 208 height 28
click at [173, 274] on div "1 × IDX / MLS + Precon website (at $149.00 / month)" at bounding box center [245, 276] width 175 height 22
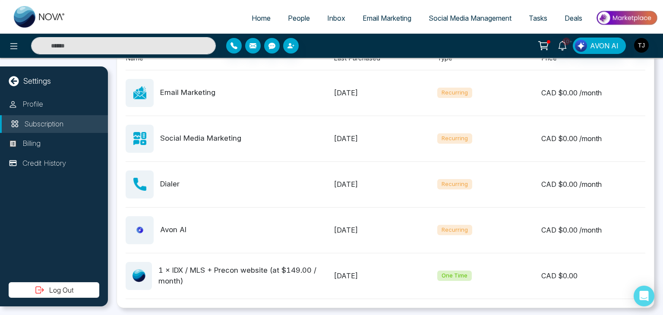
click at [550, 42] on div at bounding box center [548, 41] width 3 height 3
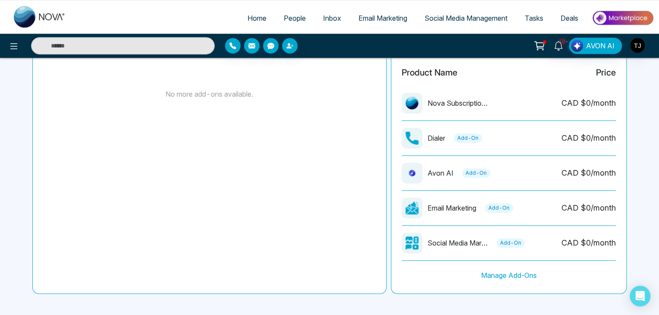
scroll to position [231, 0]
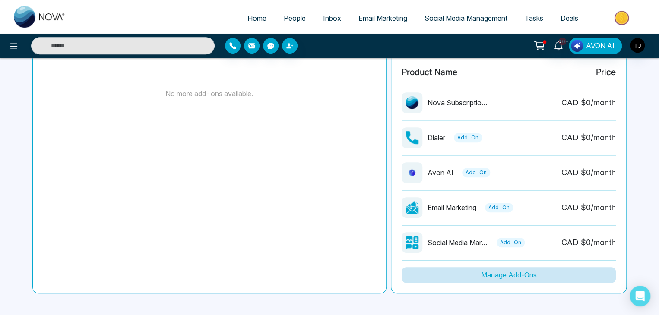
click at [504, 272] on button "Manage Add-Ons" at bounding box center [508, 275] width 214 height 16
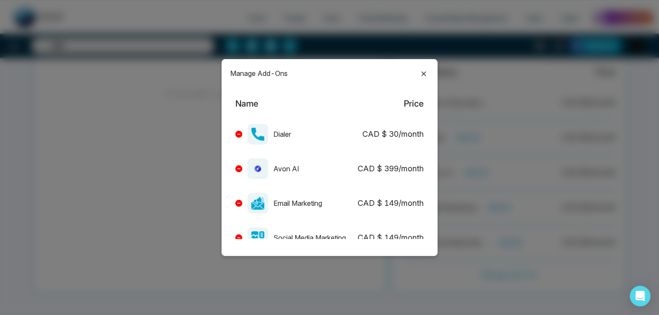
scroll to position [21, 0]
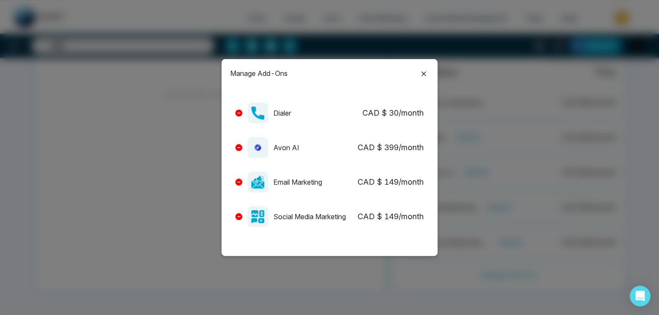
click at [422, 75] on icon at bounding box center [423, 74] width 5 height 5
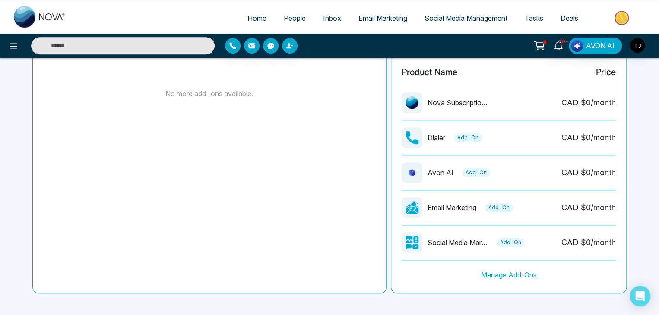
click at [616, 13] on img at bounding box center [622, 17] width 63 height 19
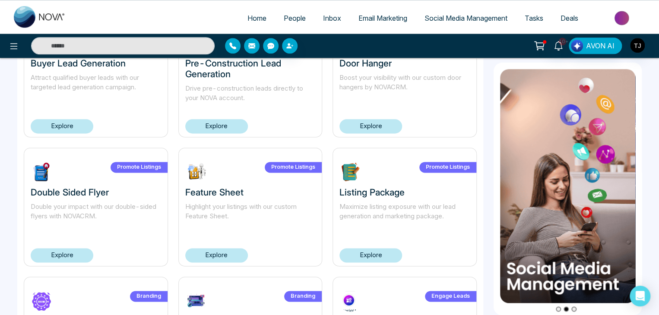
scroll to position [590, 0]
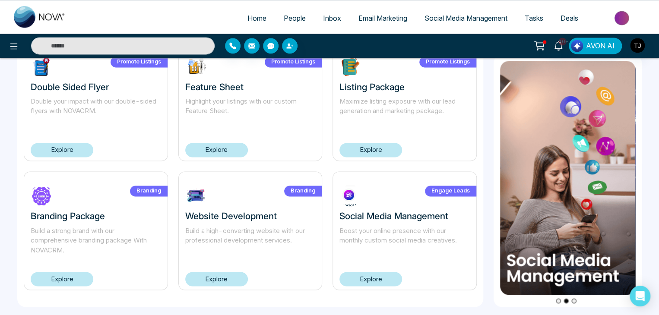
click at [221, 275] on link "Explore" at bounding box center [216, 279] width 63 height 14
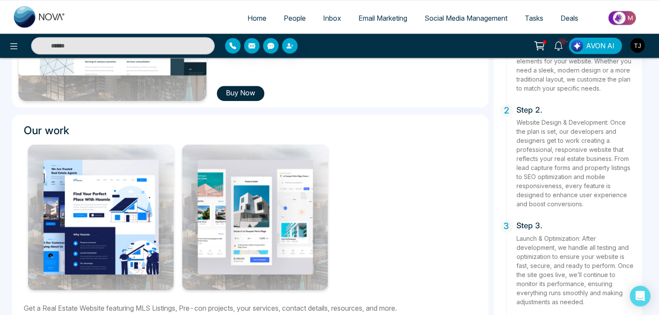
scroll to position [232, 0]
click at [239, 94] on button "Buy Now" at bounding box center [240, 93] width 47 height 15
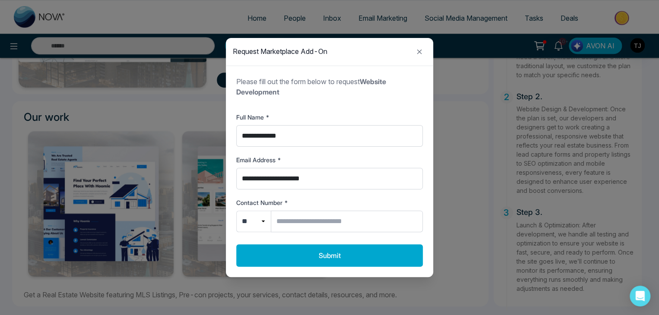
scroll to position [246, 0]
click at [419, 49] on icon "Close modal" at bounding box center [419, 52] width 10 height 10
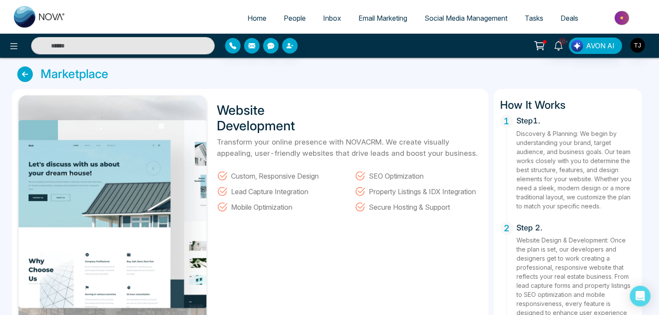
scroll to position [0, 0]
click at [29, 68] on icon at bounding box center [25, 74] width 16 height 16
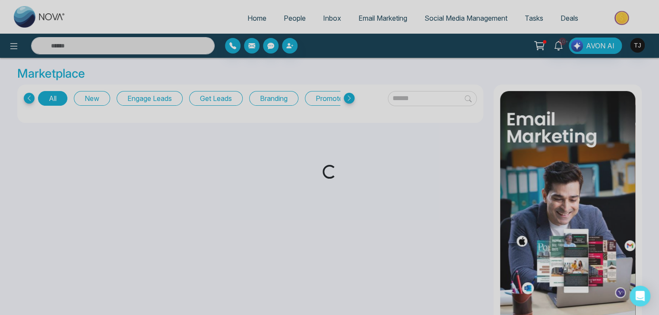
click at [250, 13] on div "Loading..." at bounding box center [329, 157] width 659 height 315
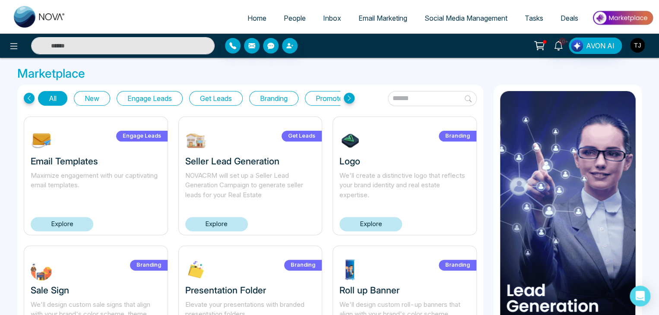
click at [637, 40] on img "button" at bounding box center [637, 45] width 15 height 15
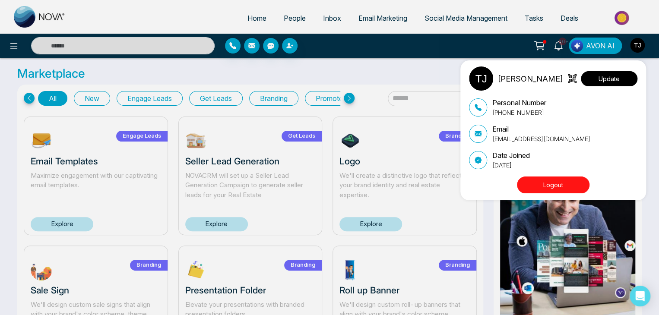
click at [616, 82] on button "Update" at bounding box center [608, 78] width 57 height 15
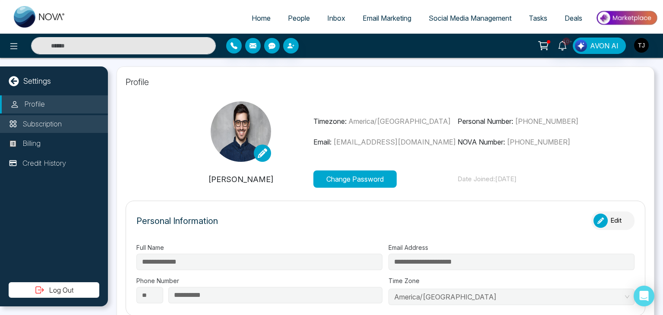
click at [82, 127] on li "Subscription" at bounding box center [54, 124] width 108 height 18
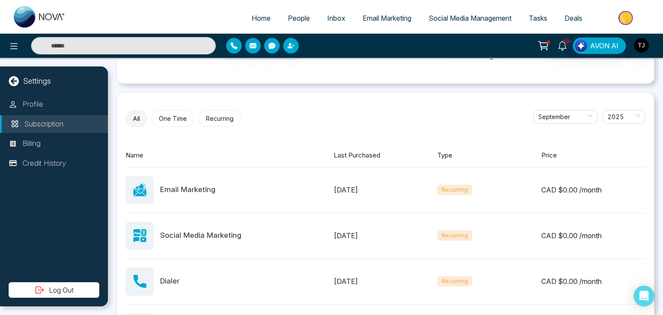
scroll to position [384, 0]
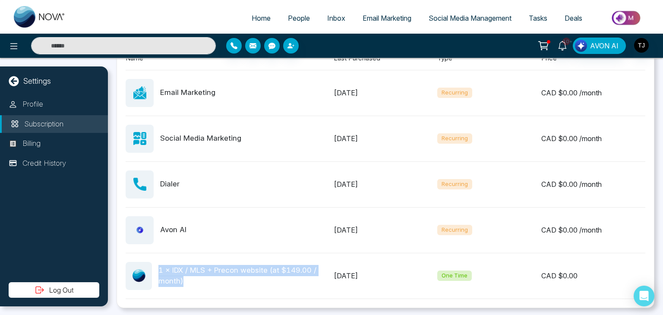
drag, startPoint x: 186, startPoint y: 275, endPoint x: 158, endPoint y: 265, distance: 29.2
click at [158, 265] on div "1 × IDX / MLS + Precon website (at $149.00 / month)" at bounding box center [245, 276] width 175 height 22
click at [285, 272] on div "1 × IDX / MLS + Precon website (at $149.00 / month)" at bounding box center [245, 276] width 175 height 22
drag, startPoint x: 431, startPoint y: 274, endPoint x: 501, endPoint y: 264, distance: 70.2
click at [501, 264] on div "1 × IDX / MLS + Precon website (at $149.00 / month) [DATE] One Time CAD $ 0.00" at bounding box center [386, 276] width 520 height 46
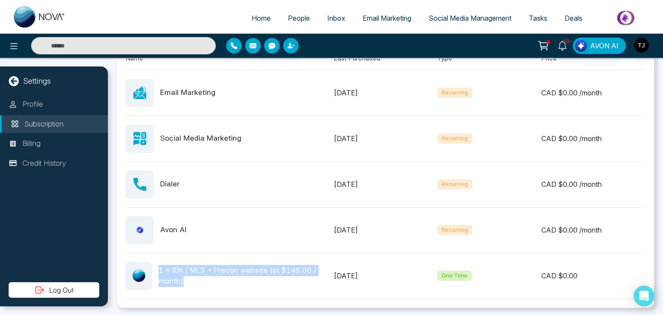
click at [466, 281] on div "1 × IDX / MLS + Precon website (at $149.00 / month) [DATE] One Time CAD $ 0.00" at bounding box center [386, 276] width 520 height 46
drag, startPoint x: 157, startPoint y: 269, endPoint x: 219, endPoint y: 277, distance: 62.3
click at [219, 277] on div "1 × IDX / MLS + Precon website (at $149.00 / month)" at bounding box center [230, 276] width 208 height 28
click at [219, 277] on div "1 × IDX / MLS + Precon website (at $149.00 / month)" at bounding box center [245, 276] width 175 height 22
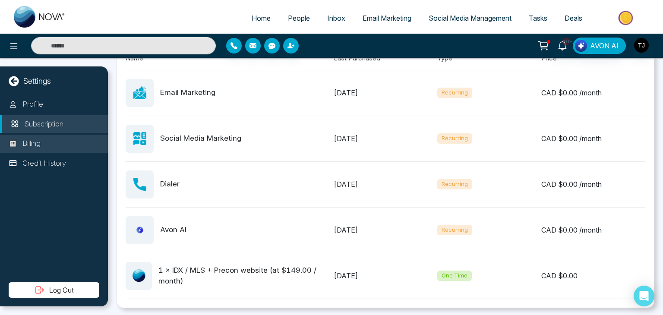
click at [69, 145] on li "Billing" at bounding box center [54, 144] width 108 height 18
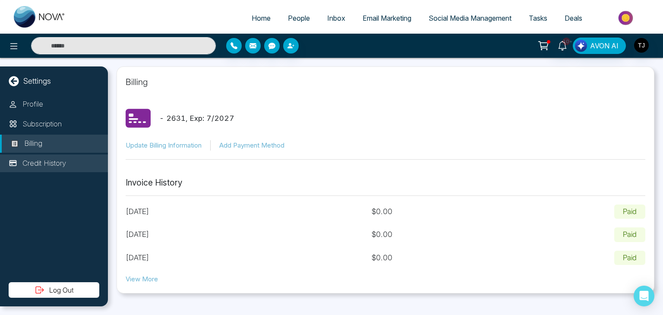
click at [71, 163] on li "Credit History" at bounding box center [54, 163] width 108 height 18
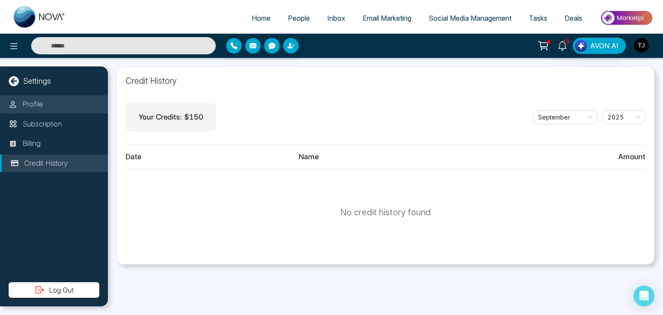
click at [73, 101] on li "Profile" at bounding box center [54, 104] width 108 height 18
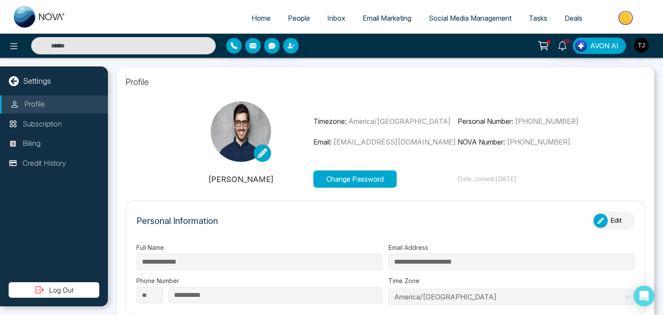
click at [257, 18] on span "Home" at bounding box center [261, 18] width 19 height 9
select select "*"
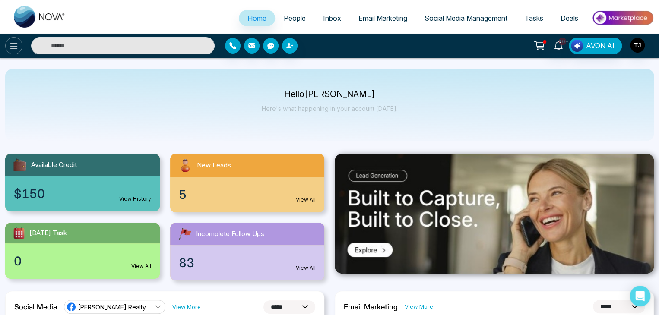
click at [17, 51] on button at bounding box center [13, 45] width 17 height 17
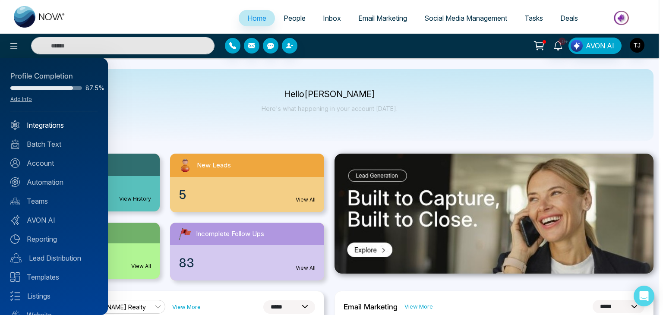
click at [48, 124] on link "Integrations" at bounding box center [53, 125] width 87 height 10
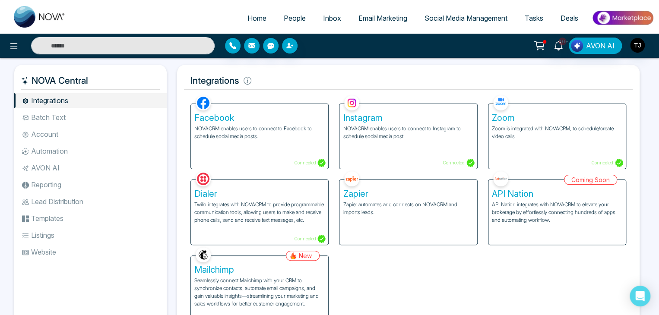
click at [64, 120] on li "Batch Text" at bounding box center [90, 117] width 152 height 15
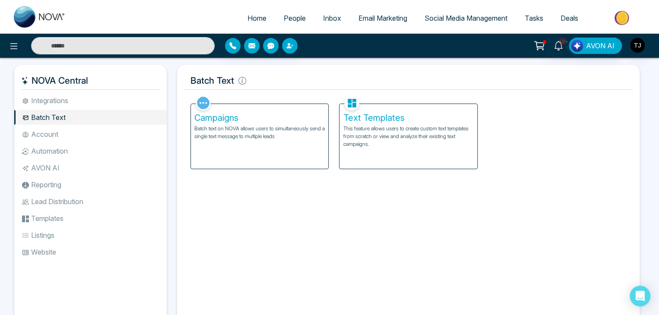
click at [255, 127] on p "Batch text on NOVA allows users to simultaneously send a single text message to…" at bounding box center [259, 133] width 130 height 16
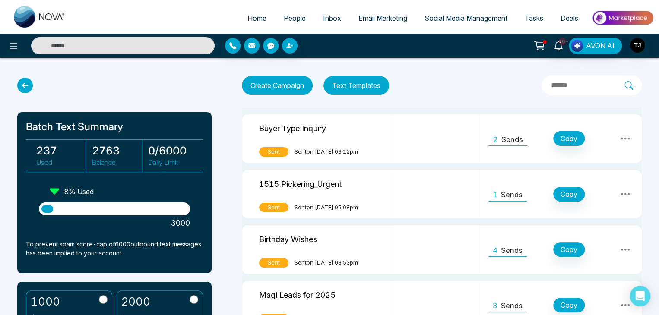
click at [28, 83] on icon at bounding box center [25, 86] width 16 height 16
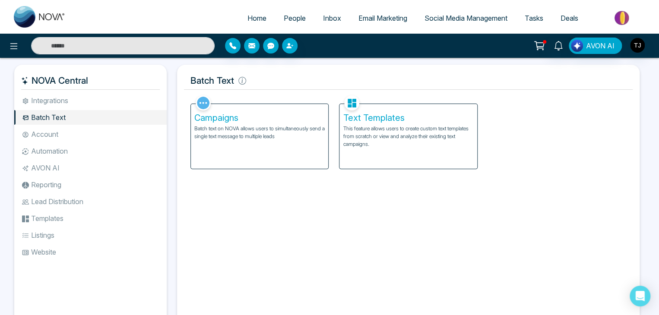
click at [352, 142] on p "This feature allows users to create custom text templates from scratch or view …" at bounding box center [408, 136] width 130 height 23
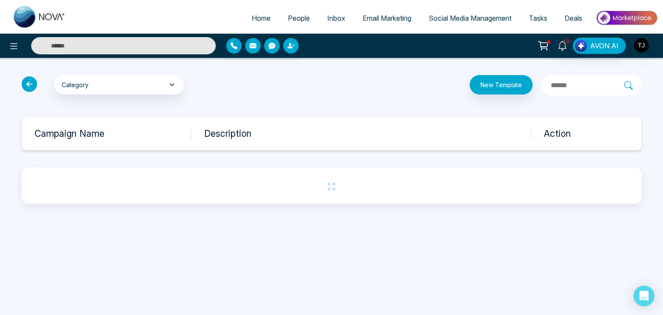
click at [40, 88] on div "Category My Templates Celebrations General New Buyer Leads New Seller Leads Pre…" at bounding box center [121, 85] width 210 height 20
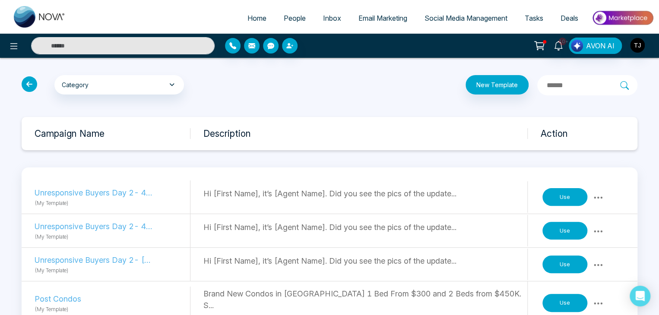
click at [35, 88] on icon at bounding box center [30, 84] width 16 height 16
click at [32, 85] on icon at bounding box center [30, 84] width 16 height 16
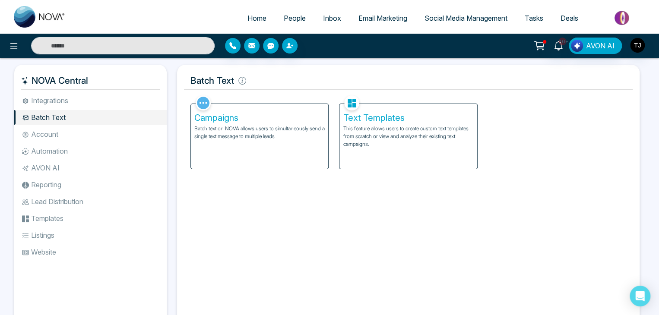
click at [105, 148] on li "Automation" at bounding box center [90, 151] width 152 height 15
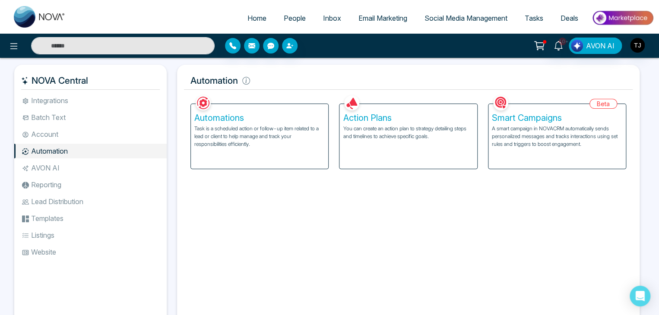
click at [107, 133] on li "Account" at bounding box center [90, 134] width 152 height 15
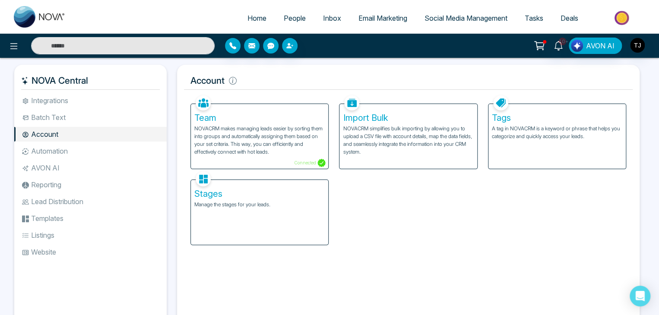
click at [110, 163] on li "AVON AI" at bounding box center [90, 168] width 152 height 15
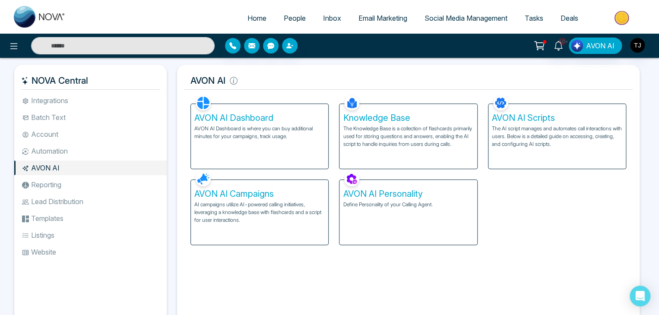
click at [110, 181] on li "Reporting" at bounding box center [90, 184] width 152 height 15
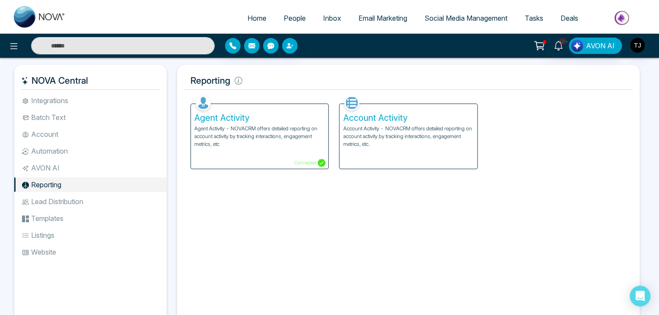
click at [110, 199] on li "Lead Distribution" at bounding box center [90, 201] width 152 height 15
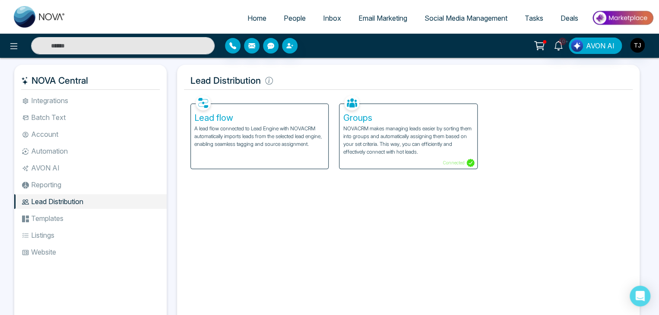
click at [113, 216] on li "Templates" at bounding box center [90, 218] width 152 height 15
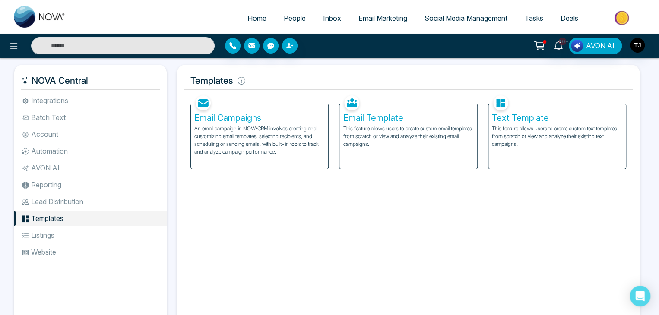
click at [114, 228] on li "Listings" at bounding box center [90, 235] width 152 height 15
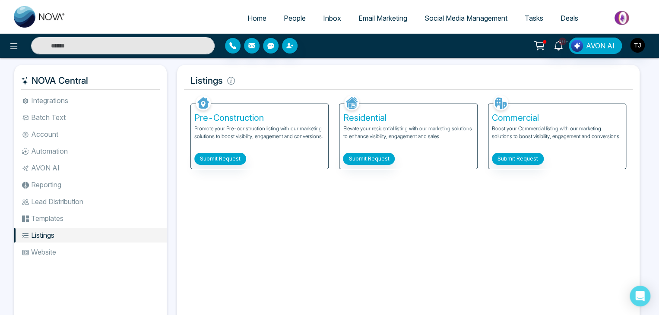
click at [117, 239] on li "Listings" at bounding box center [90, 235] width 152 height 15
click at [121, 246] on li "Website" at bounding box center [90, 252] width 152 height 15
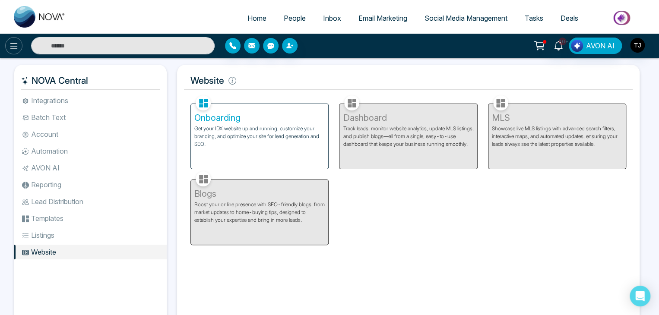
click at [19, 52] on button at bounding box center [13, 45] width 17 height 17
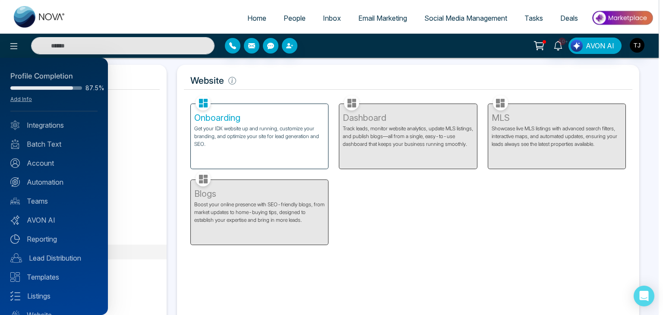
click at [238, 131] on div at bounding box center [331, 157] width 663 height 315
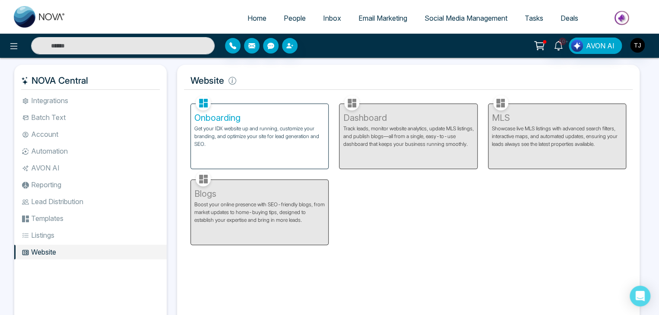
click at [238, 131] on p "Get your IDX website up and running, customize your branding, and optimize your…" at bounding box center [259, 136] width 130 height 23
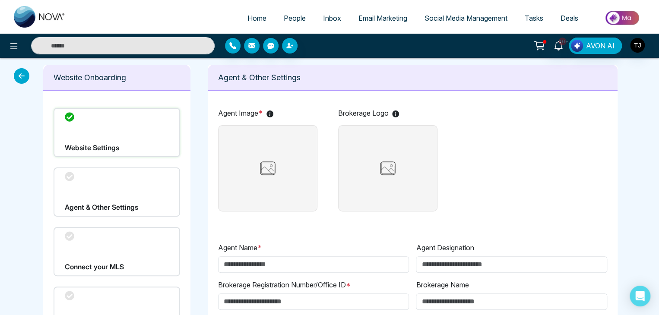
click at [154, 175] on div "Agent & Other Settings" at bounding box center [117, 191] width 126 height 49
click at [157, 185] on div "Agent & Other Settings" at bounding box center [117, 191] width 126 height 49
click at [25, 79] on icon at bounding box center [22, 76] width 16 height 16
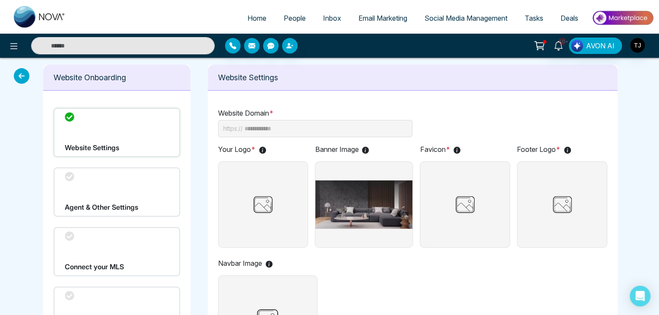
click at [22, 79] on icon at bounding box center [22, 76] width 16 height 16
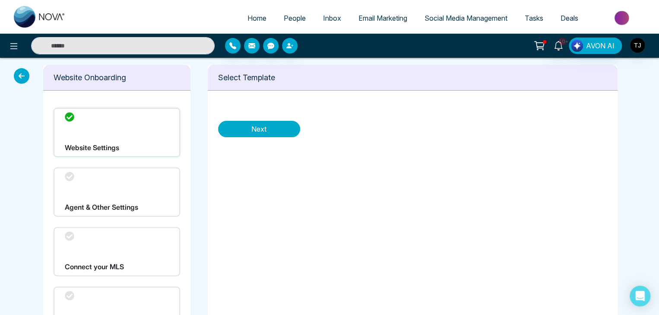
click at [22, 79] on icon at bounding box center [22, 76] width 16 height 16
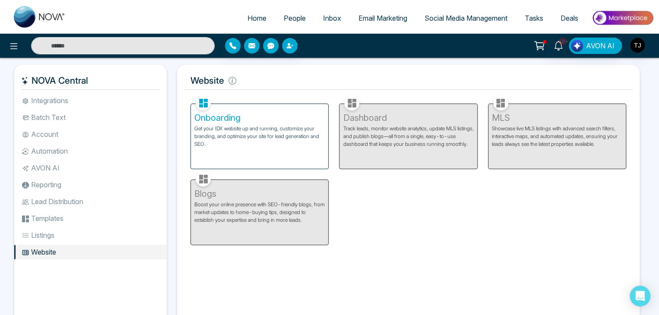
click at [83, 239] on li "Listings" at bounding box center [90, 235] width 152 height 15
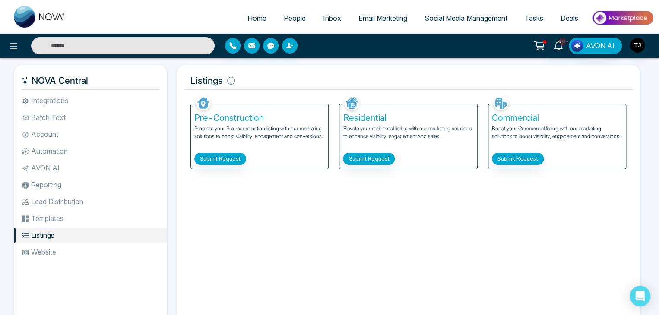
click at [88, 223] on li "Templates" at bounding box center [90, 218] width 152 height 15
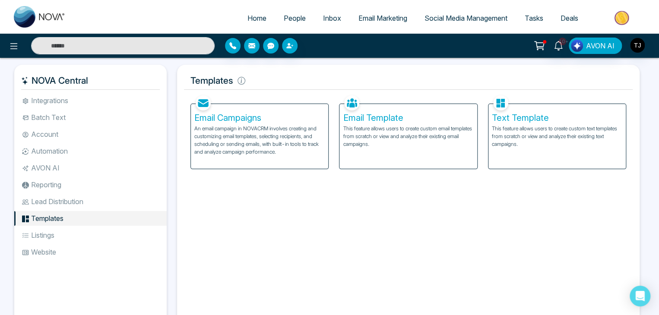
click at [94, 207] on li "Lead Distribution" at bounding box center [90, 201] width 152 height 15
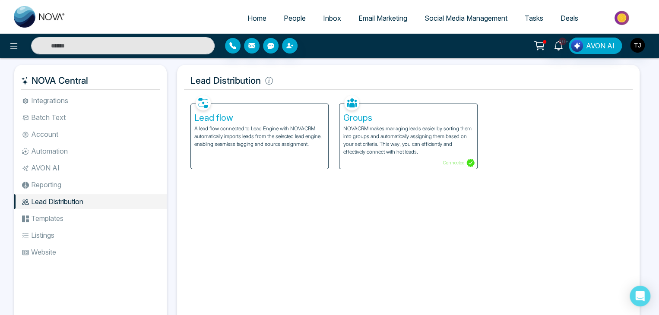
click at [104, 174] on li "AVON AI" at bounding box center [90, 168] width 152 height 15
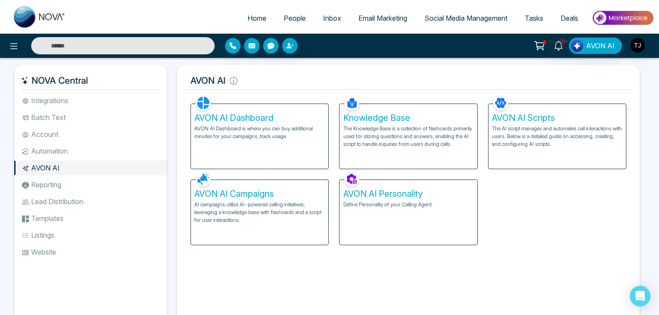
click at [117, 125] on ul "Integrations Batch Text Account Automation AVON AI Reporting Lead Distribution …" at bounding box center [90, 203] width 152 height 221
click at [100, 249] on li "Website" at bounding box center [90, 252] width 152 height 15
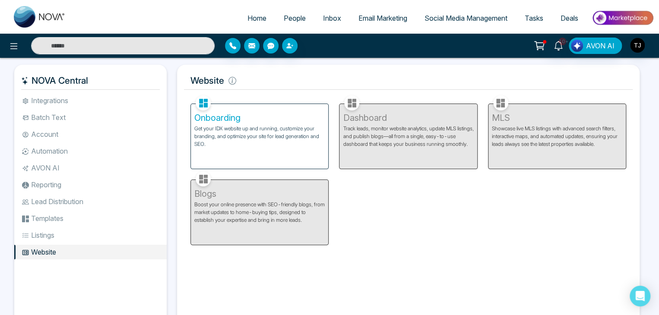
click at [204, 147] on p "Get your IDX website up and running, customize your branding, and optimize your…" at bounding box center [259, 136] width 130 height 23
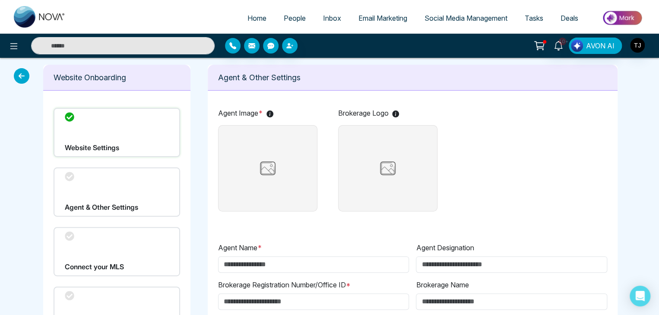
click at [24, 79] on icon at bounding box center [22, 76] width 16 height 16
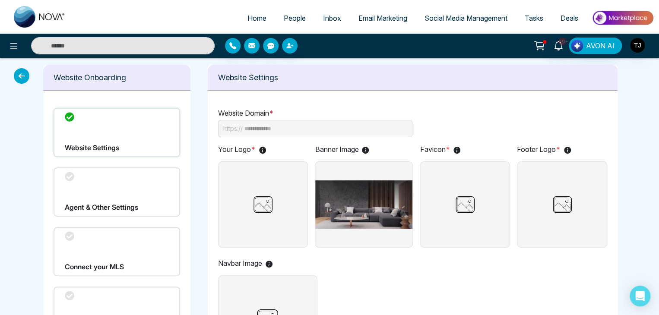
click at [24, 79] on icon at bounding box center [22, 76] width 16 height 16
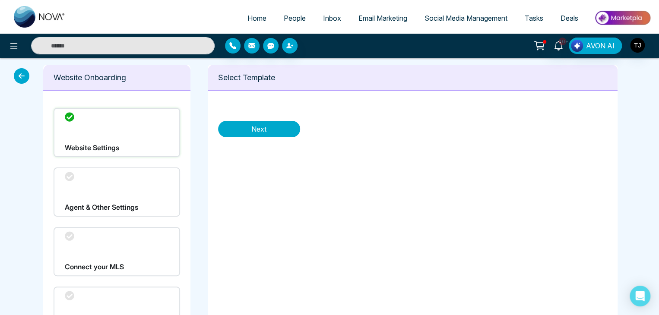
click at [23, 81] on icon at bounding box center [22, 76] width 16 height 16
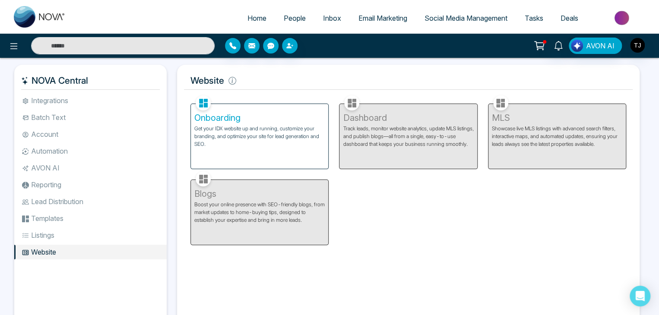
click at [95, 241] on li "Listings" at bounding box center [90, 235] width 152 height 15
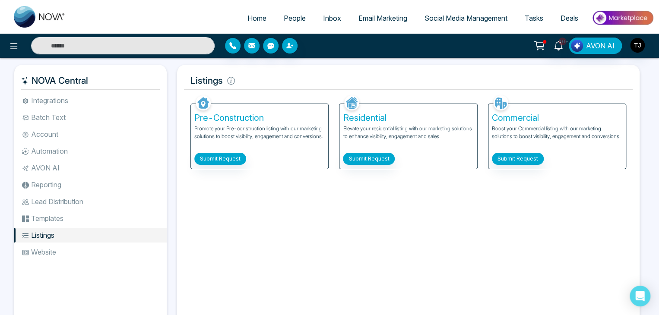
click at [87, 97] on li "Integrations" at bounding box center [90, 100] width 152 height 15
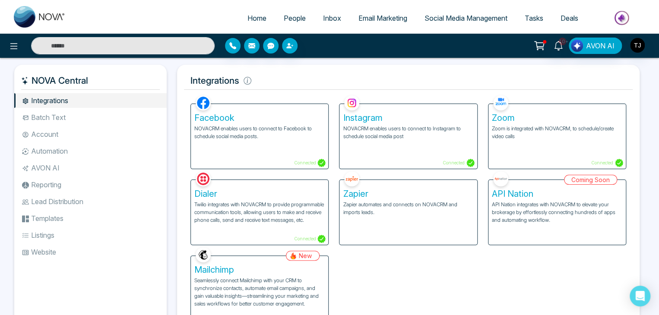
click at [22, 45] on div at bounding box center [118, 45] width 192 height 17
click at [19, 49] on icon at bounding box center [14, 46] width 10 height 10
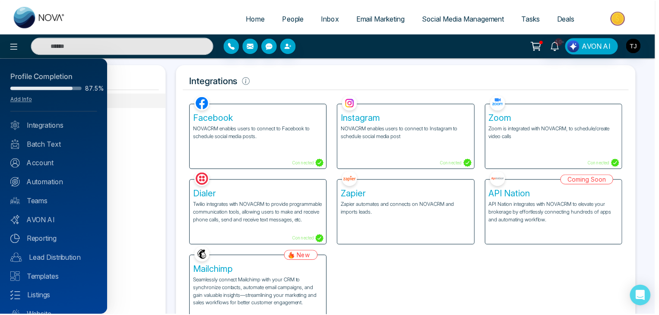
scroll to position [34, 0]
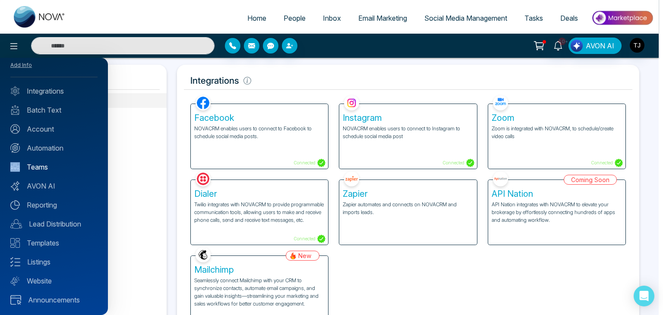
drag, startPoint x: 70, startPoint y: 156, endPoint x: 70, endPoint y: 166, distance: 10.4
click at [70, 166] on div "Profile Completion 87.5% Add Info Integrations Batch Text Account Automation Te…" at bounding box center [54, 186] width 108 height 257
click at [70, 166] on link "Teams" at bounding box center [53, 167] width 87 height 10
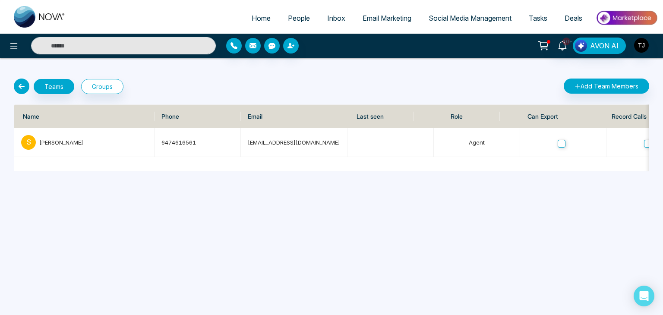
click at [22, 80] on icon at bounding box center [22, 87] width 16 height 16
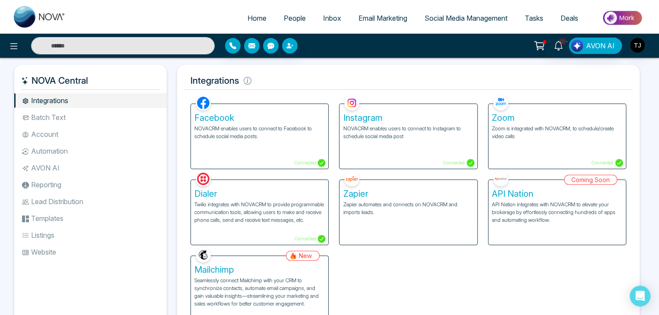
click at [47, 182] on li "Reporting" at bounding box center [90, 184] width 152 height 15
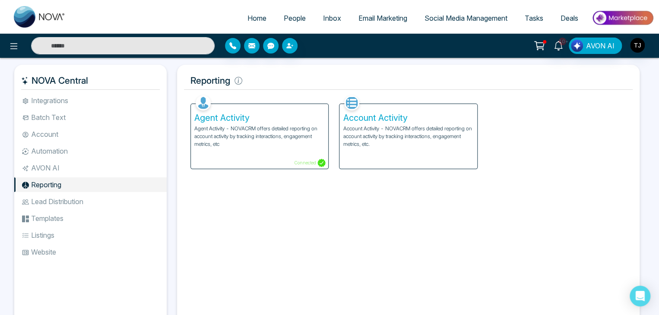
click at [55, 175] on li "AVON AI" at bounding box center [90, 168] width 152 height 15
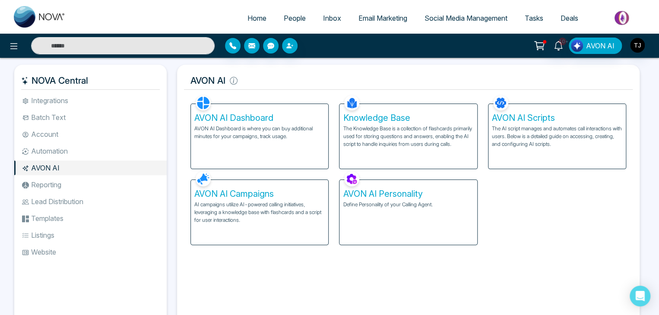
click at [66, 210] on ul "Integrations Batch Text Account Automation AVON AI Reporting Lead Distribution …" at bounding box center [90, 203] width 152 height 221
click at [69, 221] on li "Templates" at bounding box center [90, 218] width 152 height 15
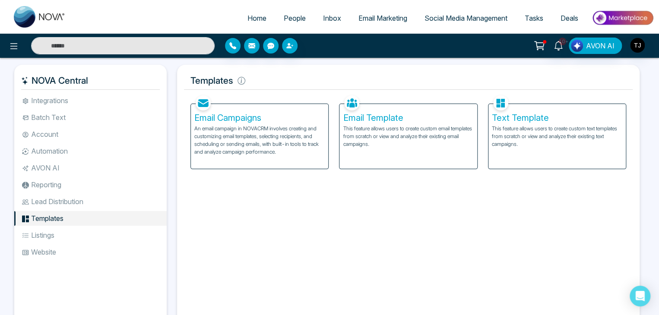
click at [75, 237] on li "Listings" at bounding box center [90, 235] width 152 height 15
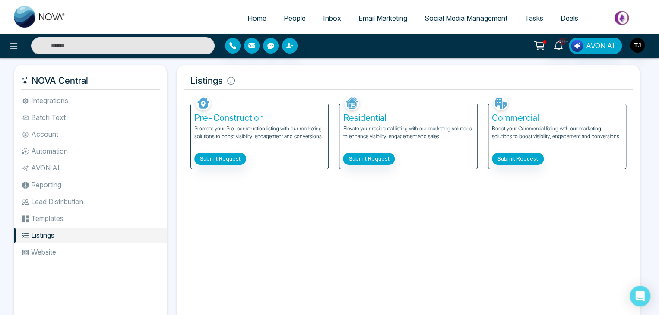
click at [80, 249] on li "Website" at bounding box center [90, 252] width 152 height 15
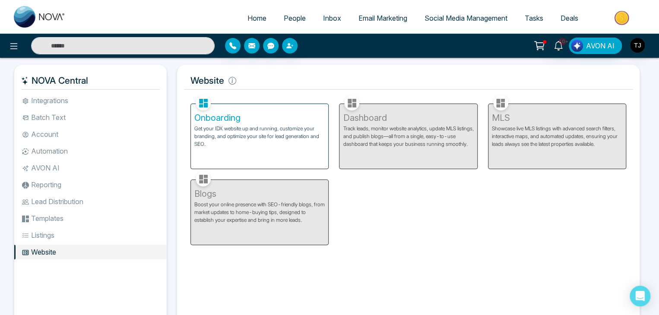
click at [368, 17] on span "Email Marketing" at bounding box center [382, 18] width 49 height 9
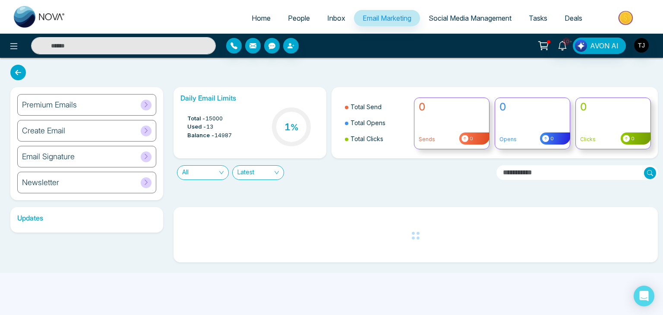
click at [472, 13] on link "Social Media Management" at bounding box center [470, 18] width 100 height 16
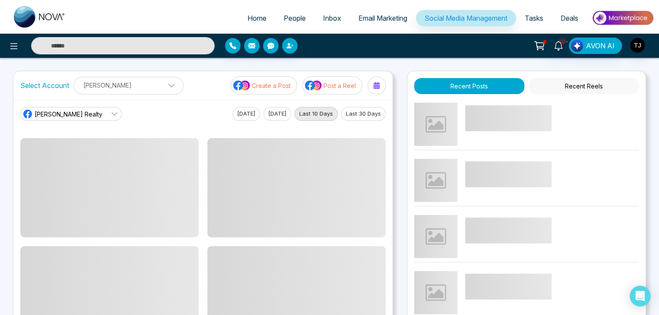
click at [540, 16] on span "Tasks" at bounding box center [533, 18] width 19 height 9
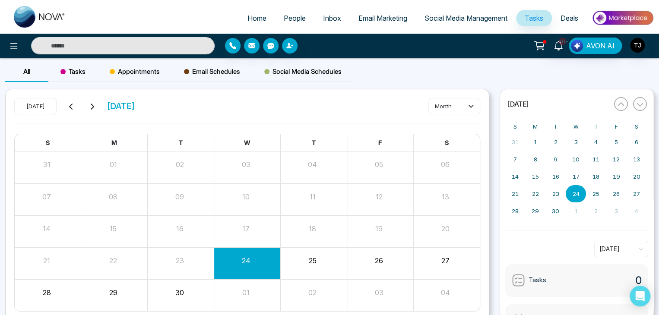
click at [571, 26] on link "Deals" at bounding box center [569, 18] width 35 height 16
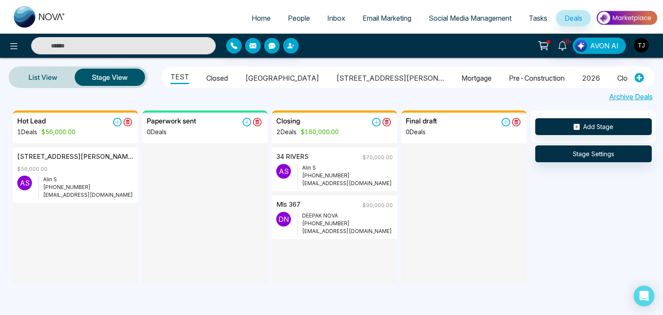
click at [610, 16] on img at bounding box center [626, 17] width 63 height 19
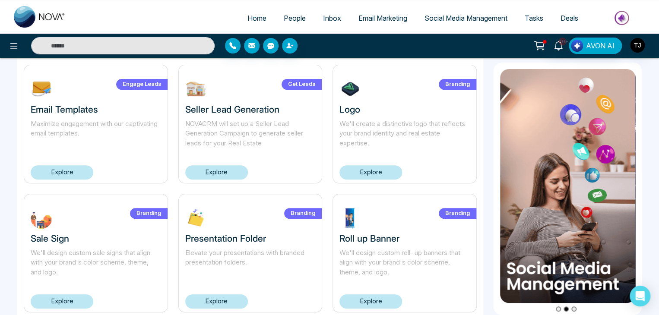
scroll to position [36, 0]
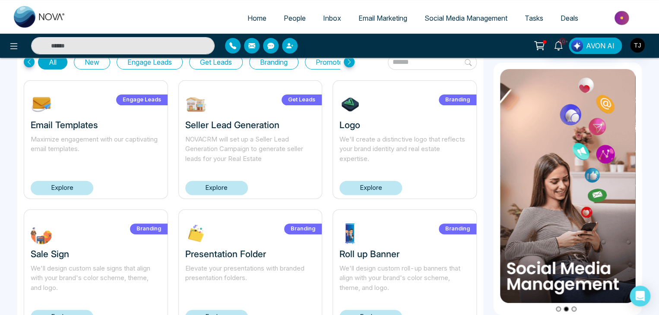
click at [256, 13] on link "Home" at bounding box center [257, 18] width 36 height 16
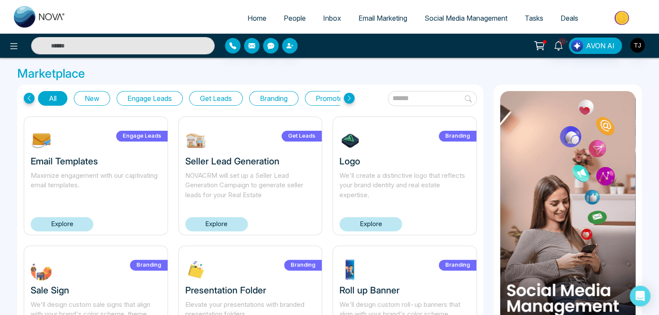
select select "*"
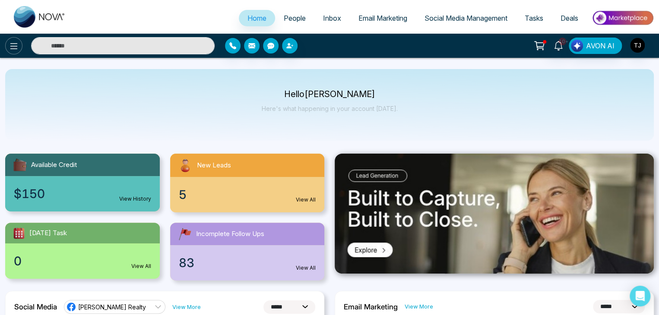
click at [5, 45] on button at bounding box center [13, 45] width 17 height 17
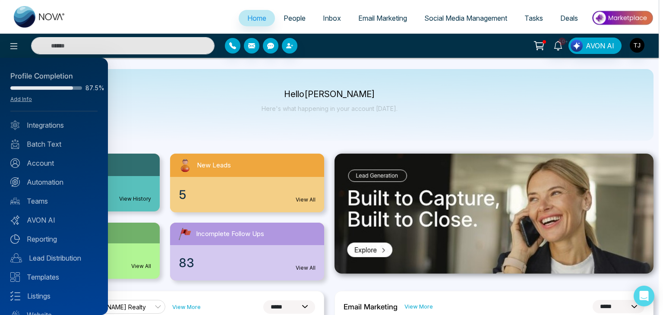
click at [210, 102] on div at bounding box center [331, 157] width 663 height 315
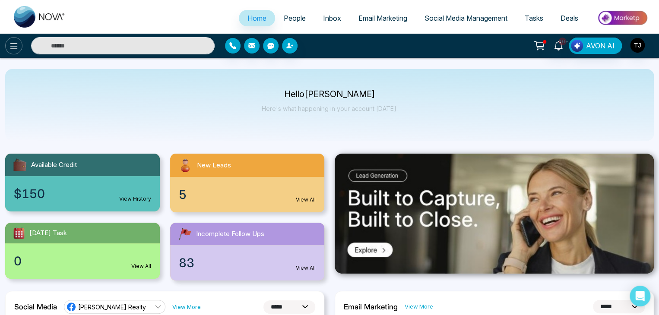
click at [21, 43] on button at bounding box center [13, 45] width 17 height 17
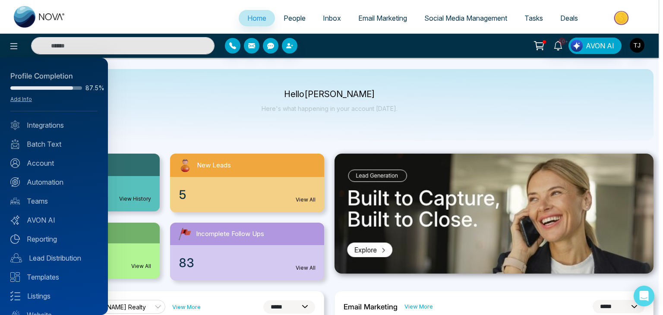
click at [219, 75] on div at bounding box center [331, 157] width 663 height 315
